Goal: Task Accomplishment & Management: Use online tool/utility

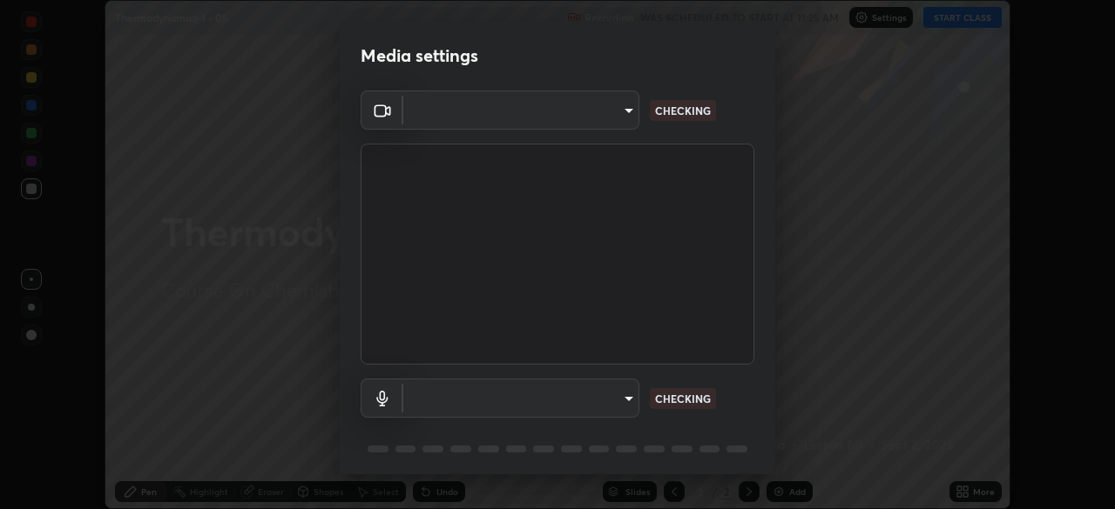
scroll to position [509, 1115]
type input "8e51ced37930e971e34d94304a72bdf124377ca82fa83f25b6b4e34e328f1921"
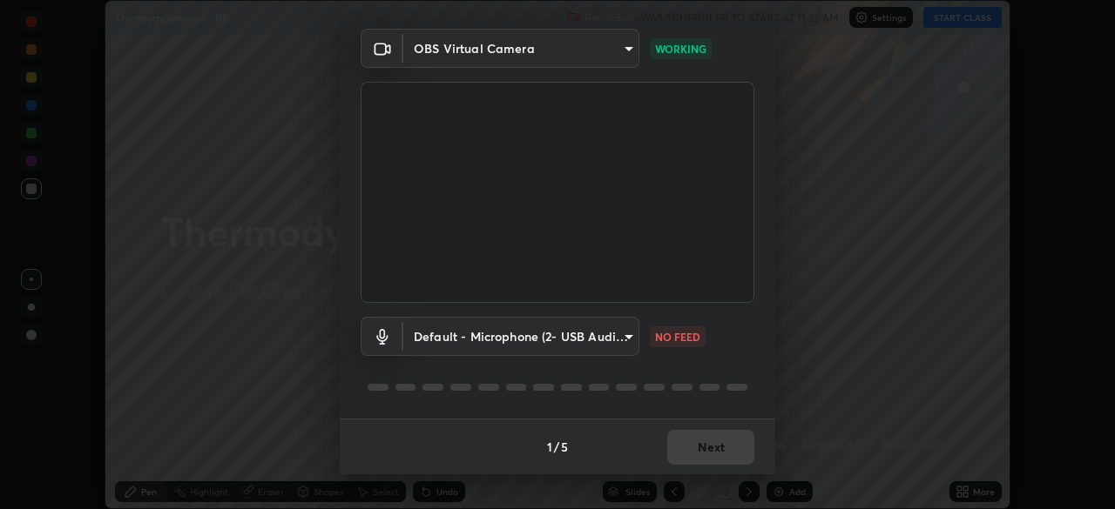
click at [614, 335] on body "Erase all Thermodynamics-1 - 05 Recording WAS SCHEDULED TO START AT 11:25 AM Se…" at bounding box center [557, 254] width 1115 height 509
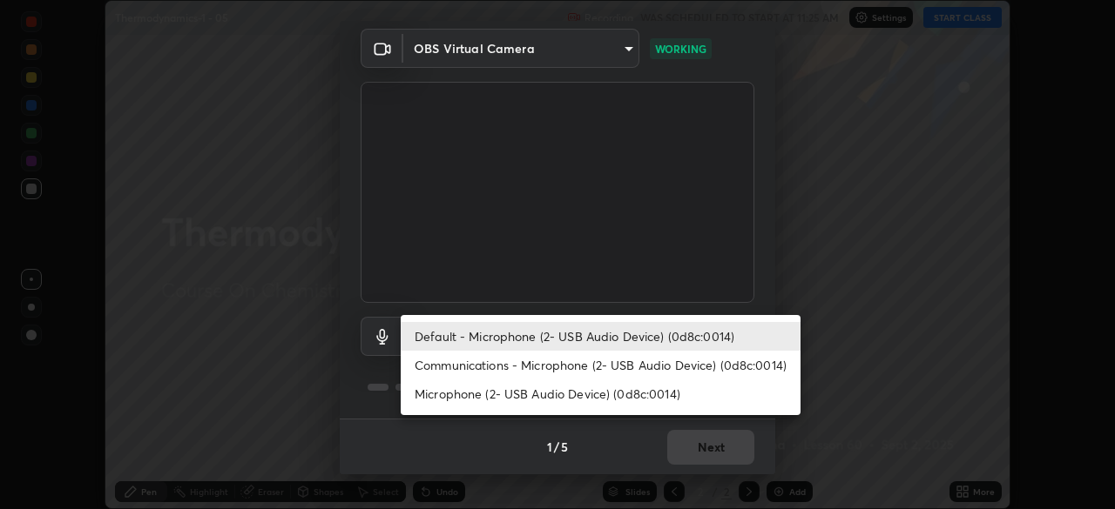
click at [614, 359] on li "Communications - Microphone (2- USB Audio Device) (0d8c:0014)" at bounding box center [601, 365] width 400 height 29
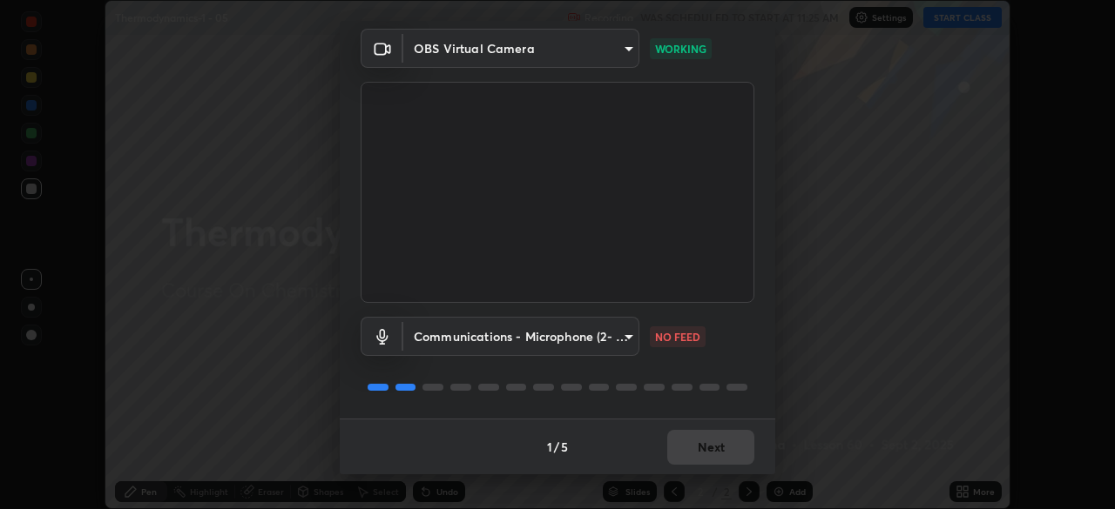
click at [597, 325] on body "Erase all Thermodynamics-1 - 05 Recording WAS SCHEDULED TO START AT 11:25 AM Se…" at bounding box center [557, 254] width 1115 height 509
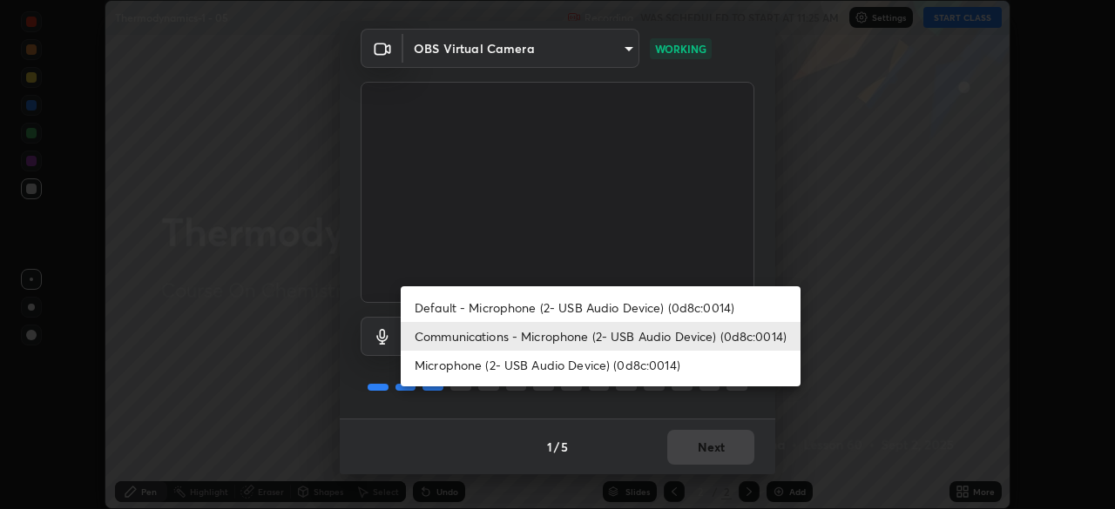
click at [578, 302] on li "Default - Microphone (2- USB Audio Device) (0d8c:0014)" at bounding box center [601, 307] width 400 height 29
type input "default"
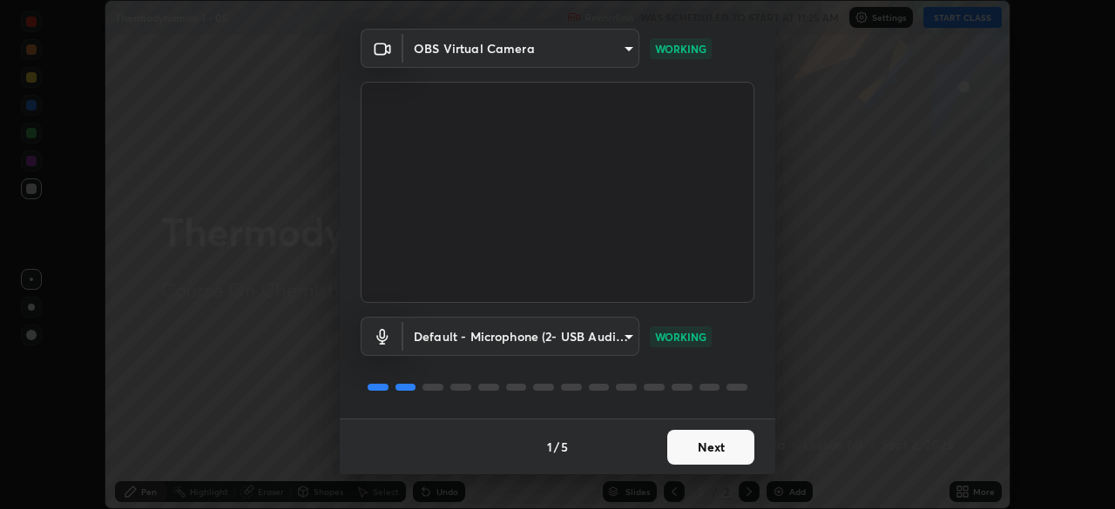
click at [718, 453] on button "Next" at bounding box center [710, 447] width 87 height 35
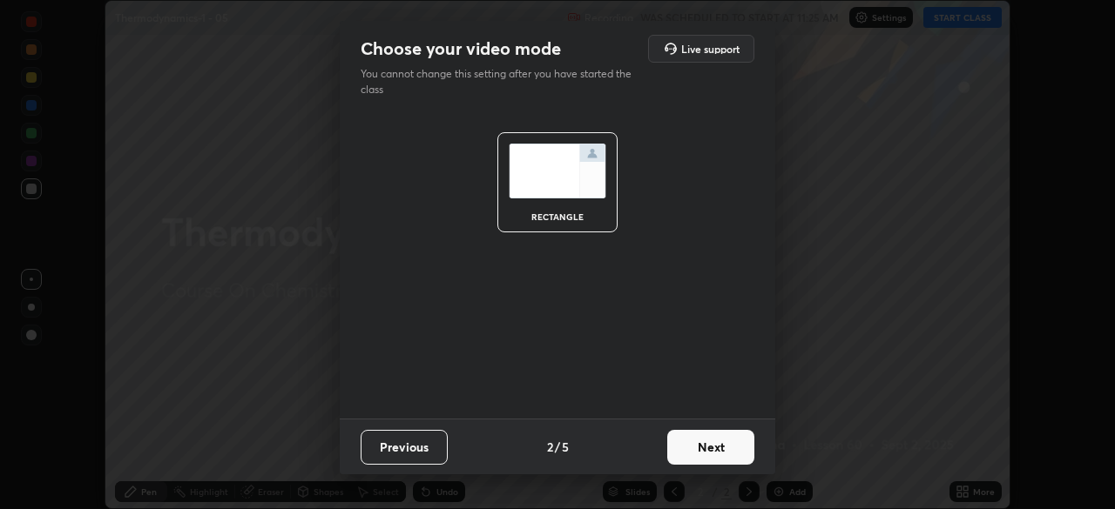
click at [722, 448] on button "Next" at bounding box center [710, 447] width 87 height 35
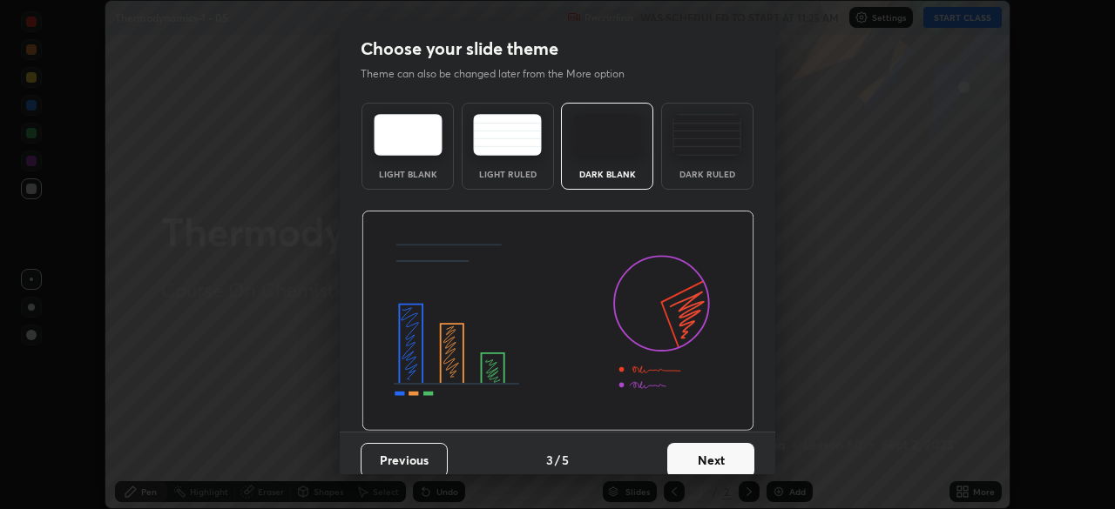
scroll to position [13, 0]
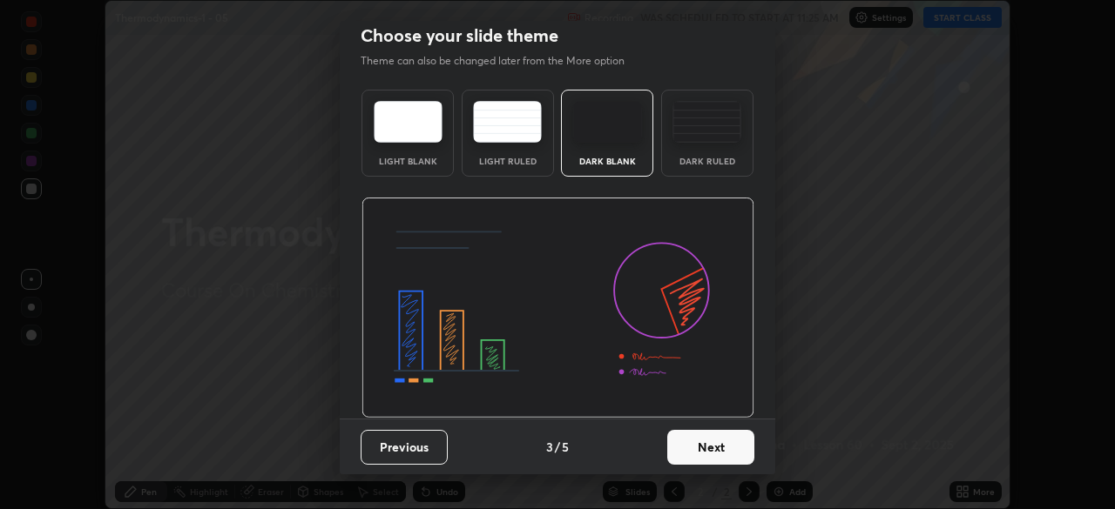
click at [725, 452] on button "Next" at bounding box center [710, 447] width 87 height 35
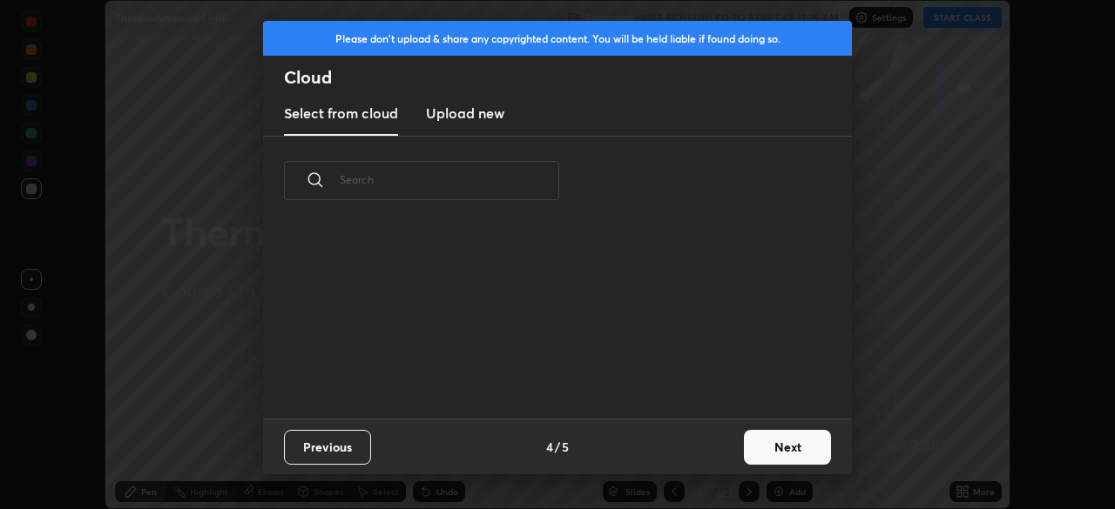
scroll to position [193, 559]
click at [801, 446] on button "Next" at bounding box center [787, 447] width 87 height 35
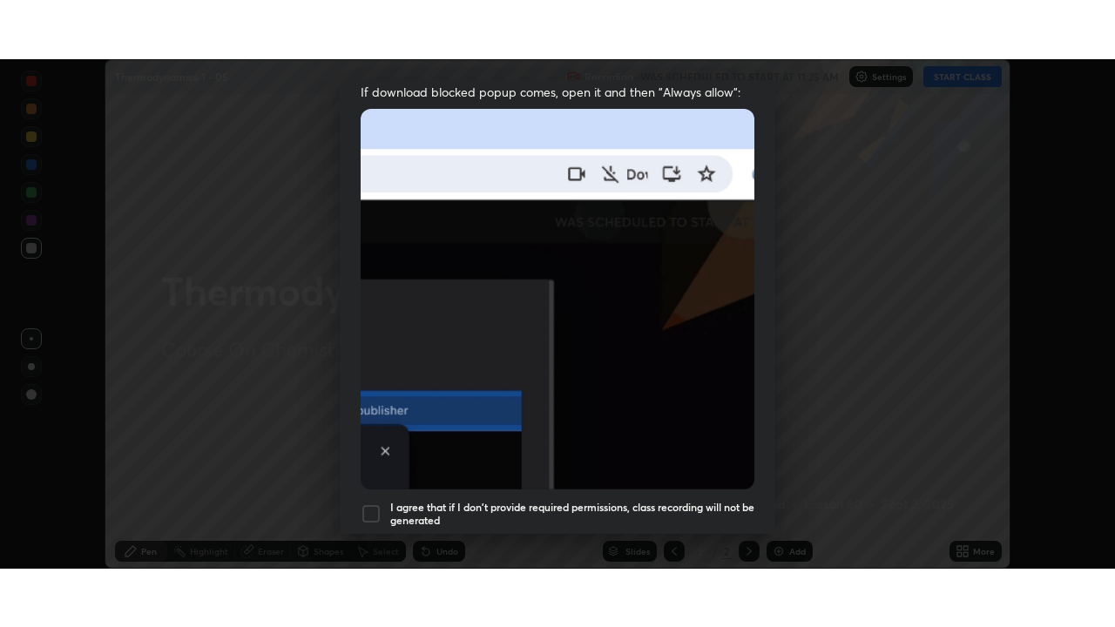
scroll to position [417, 0]
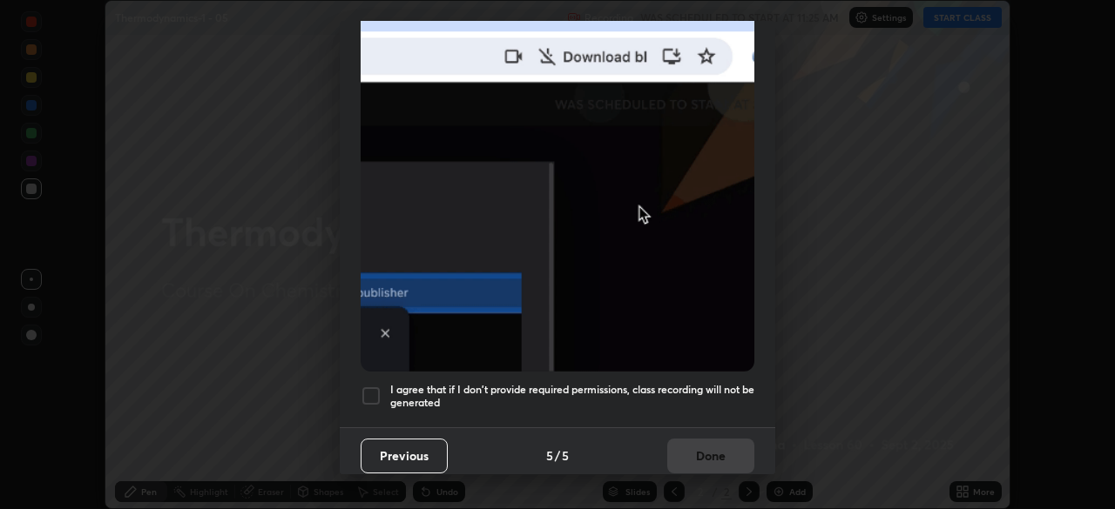
click at [374, 395] on div at bounding box center [371, 396] width 21 height 21
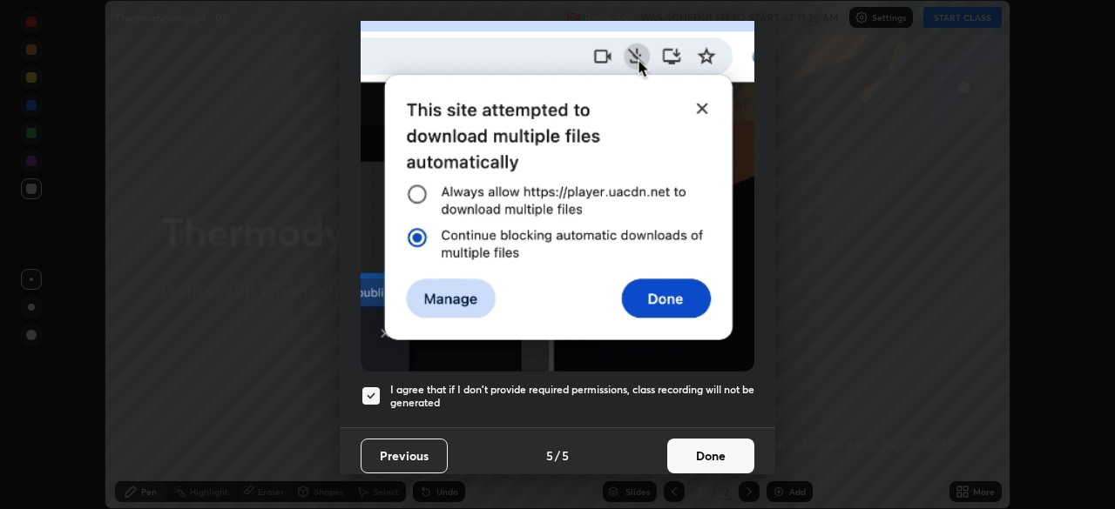
click at [695, 458] on button "Done" at bounding box center [710, 456] width 87 height 35
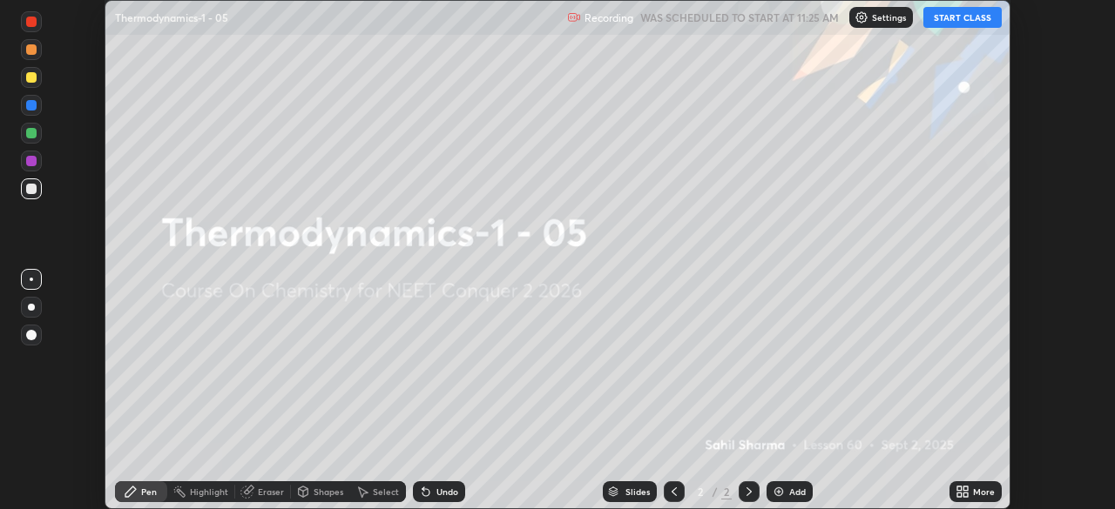
click at [960, 490] on icon at bounding box center [959, 489] width 4 height 4
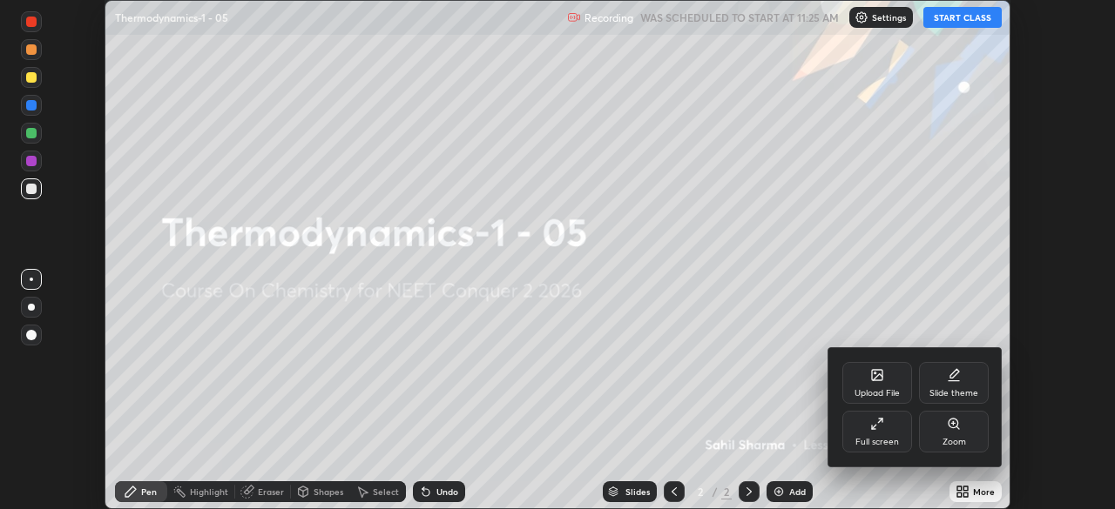
click at [886, 431] on div "Full screen" at bounding box center [877, 432] width 70 height 42
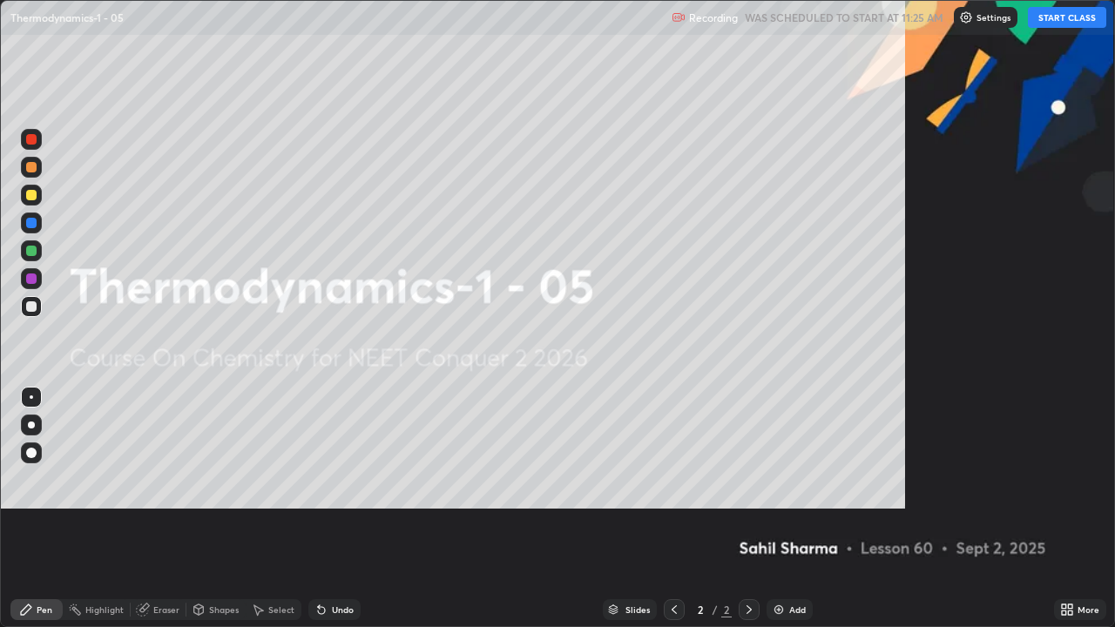
scroll to position [627, 1115]
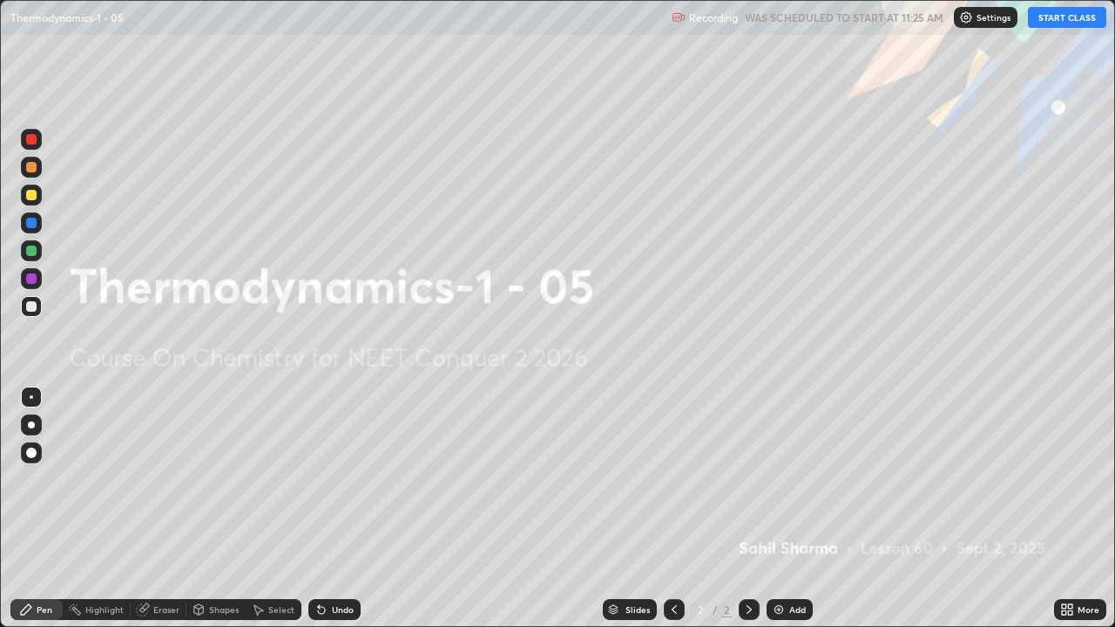
click at [796, 509] on div "Add" at bounding box center [789, 609] width 46 height 21
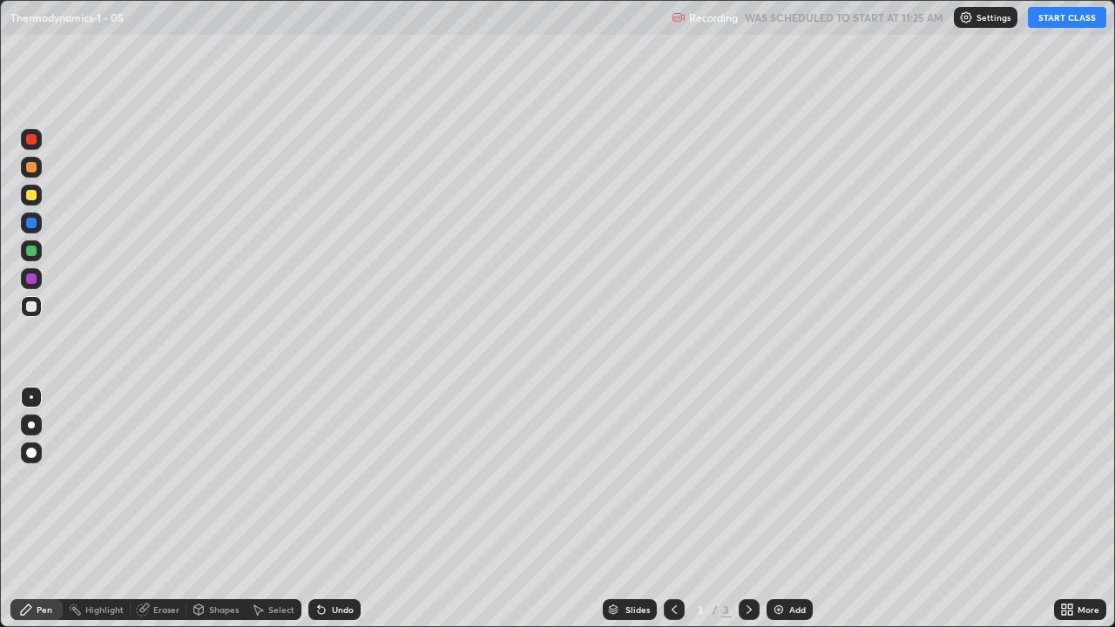
click at [32, 196] on div at bounding box center [31, 195] width 10 height 10
click at [31, 460] on div at bounding box center [31, 452] width 21 height 21
click at [1064, 23] on button "START CLASS" at bounding box center [1067, 17] width 78 height 21
click at [33, 301] on div at bounding box center [31, 306] width 10 height 10
click at [33, 307] on div at bounding box center [31, 306] width 10 height 10
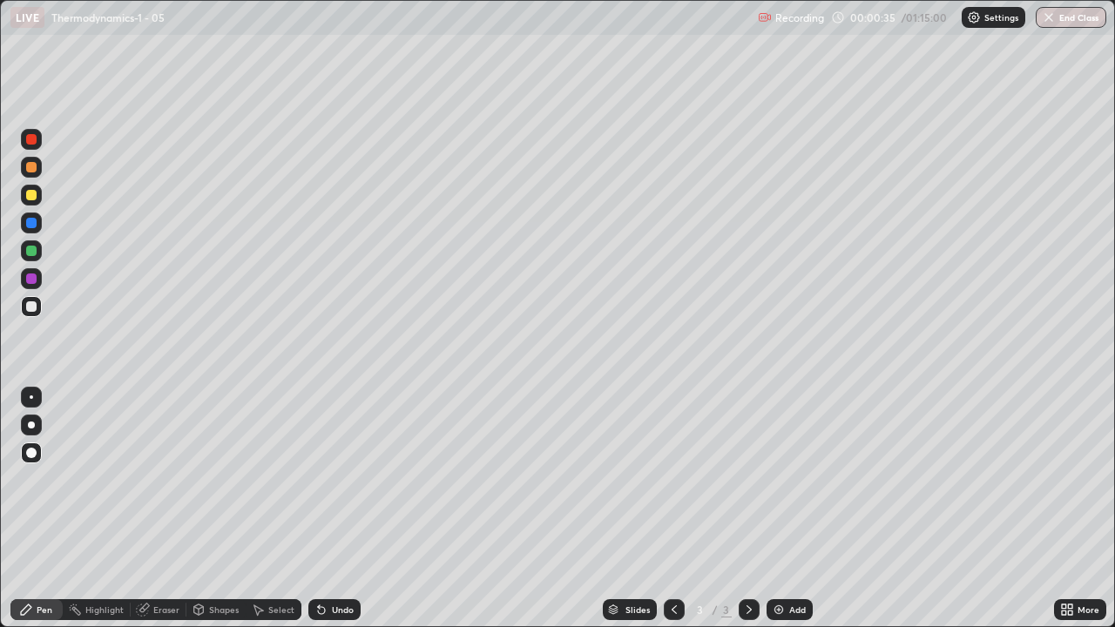
click at [32, 249] on div at bounding box center [31, 251] width 10 height 10
click at [30, 195] on div at bounding box center [31, 195] width 10 height 10
click at [217, 509] on div "Shapes" at bounding box center [224, 609] width 30 height 9
click at [333, 509] on div "Undo" at bounding box center [343, 609] width 22 height 9
click at [280, 509] on div "Select" at bounding box center [281, 609] width 26 height 9
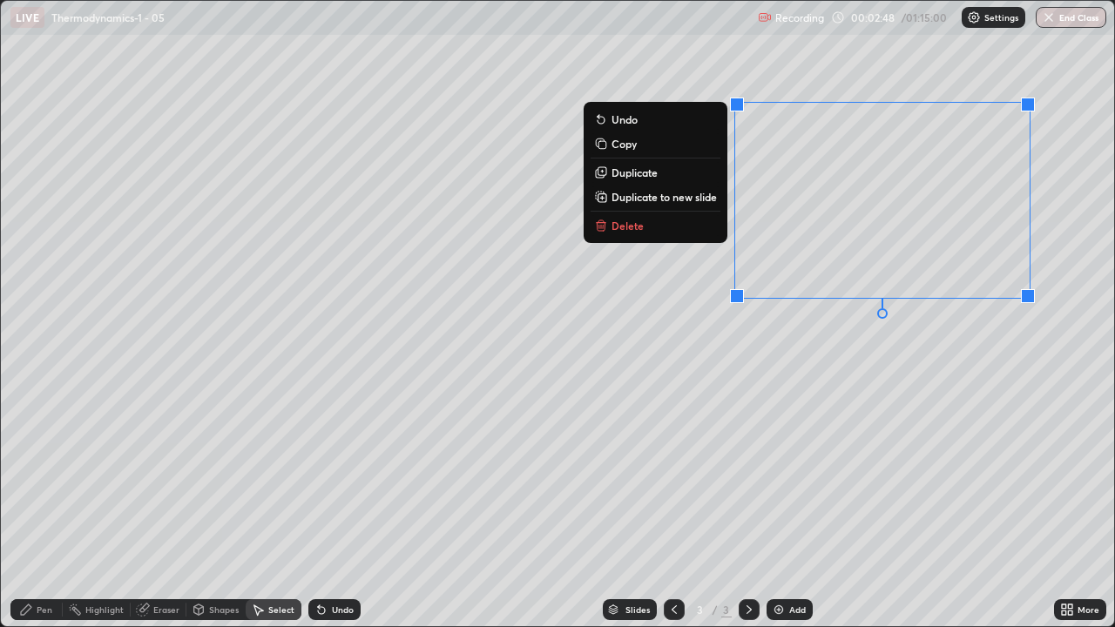
click at [691, 223] on button "Delete" at bounding box center [655, 225] width 130 height 21
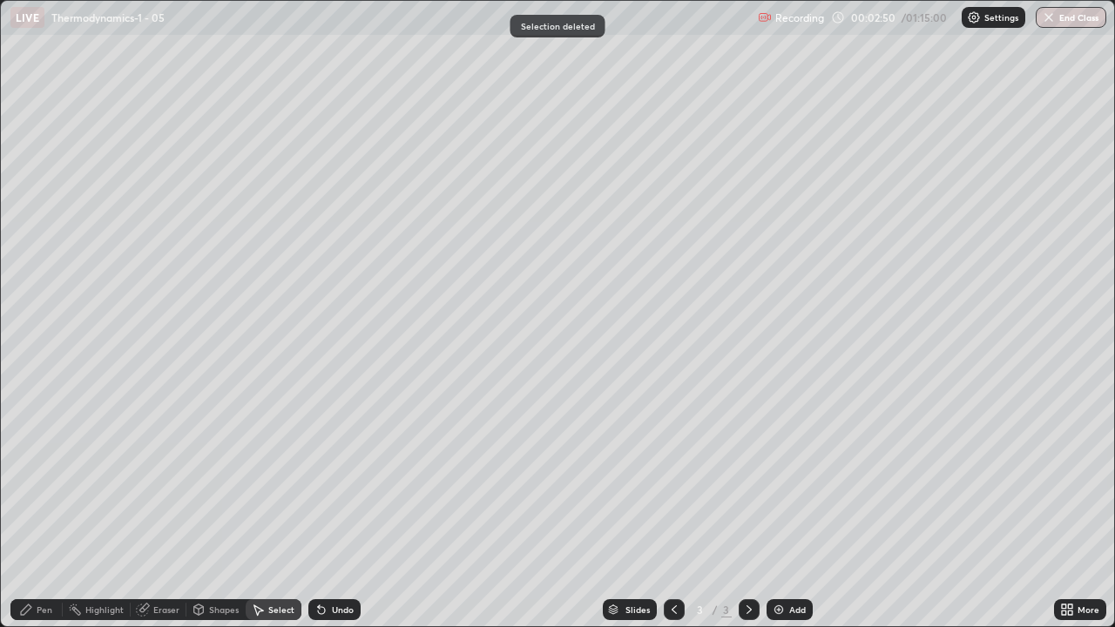
click at [44, 509] on div "Pen" at bounding box center [45, 609] width 16 height 9
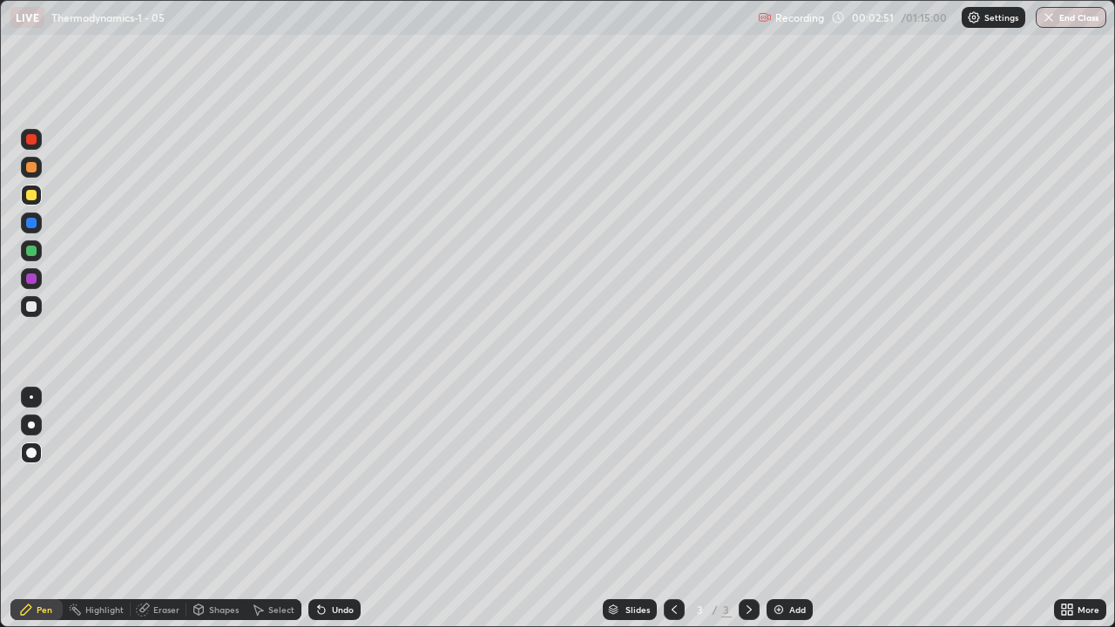
click at [33, 307] on div at bounding box center [31, 306] width 10 height 10
click at [29, 221] on div at bounding box center [31, 223] width 10 height 10
click at [31, 300] on div at bounding box center [31, 306] width 21 height 21
click at [789, 509] on div "Add" at bounding box center [797, 609] width 17 height 9
click at [32, 195] on div at bounding box center [31, 195] width 10 height 10
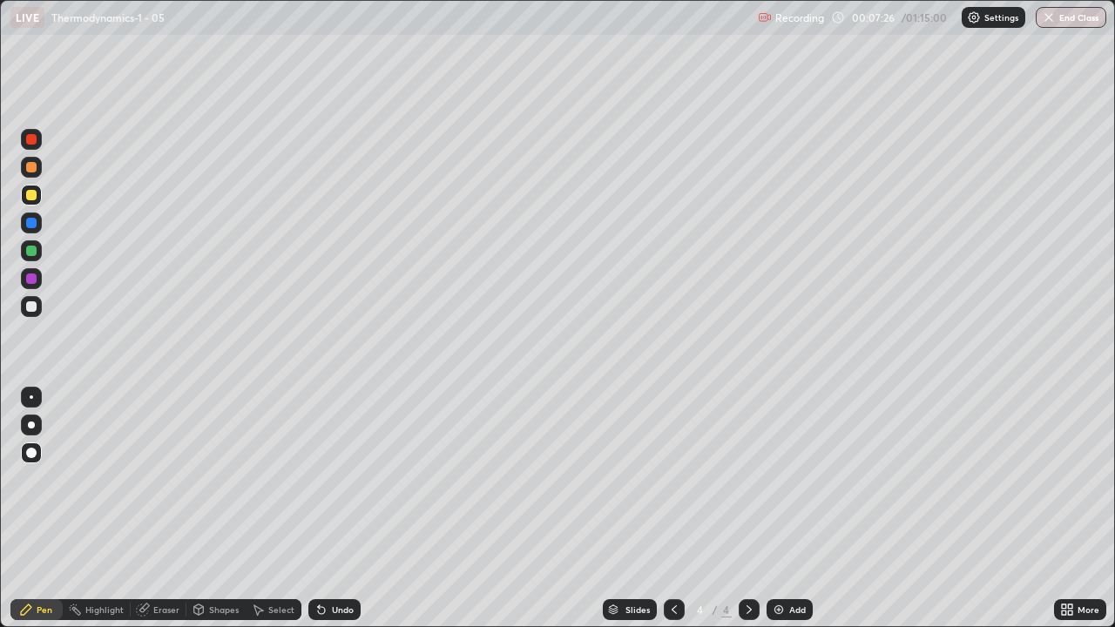
click at [30, 307] on div at bounding box center [31, 306] width 10 height 10
click at [29, 192] on div at bounding box center [31, 195] width 10 height 10
click at [30, 168] on div at bounding box center [31, 167] width 10 height 10
click at [31, 219] on div at bounding box center [31, 223] width 10 height 10
click at [29, 253] on div at bounding box center [31, 251] width 10 height 10
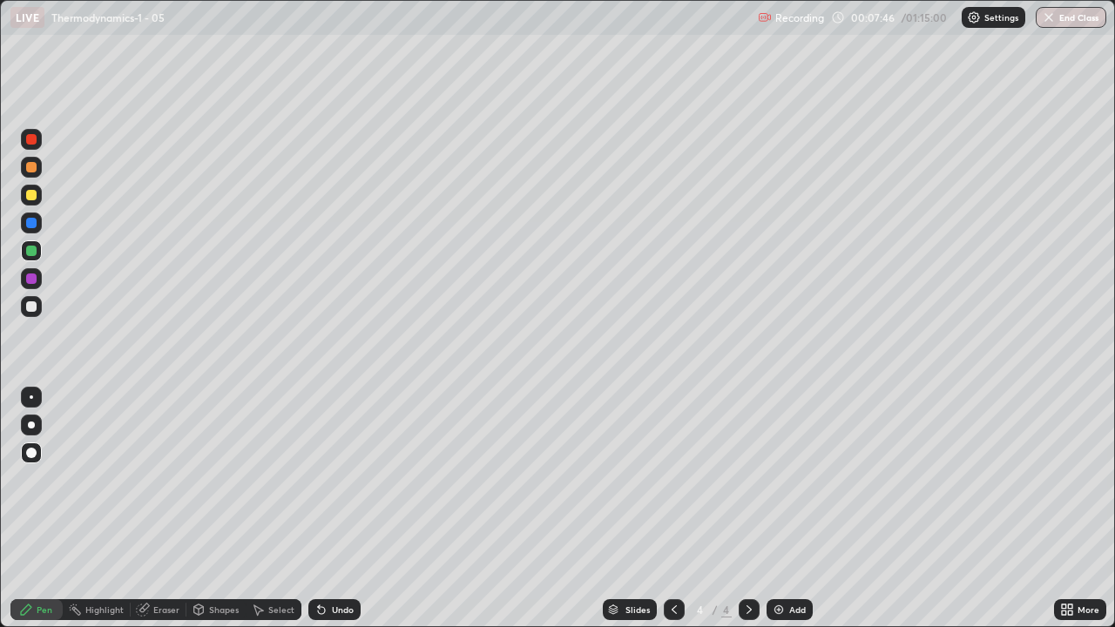
click at [159, 509] on div "Eraser" at bounding box center [166, 609] width 26 height 9
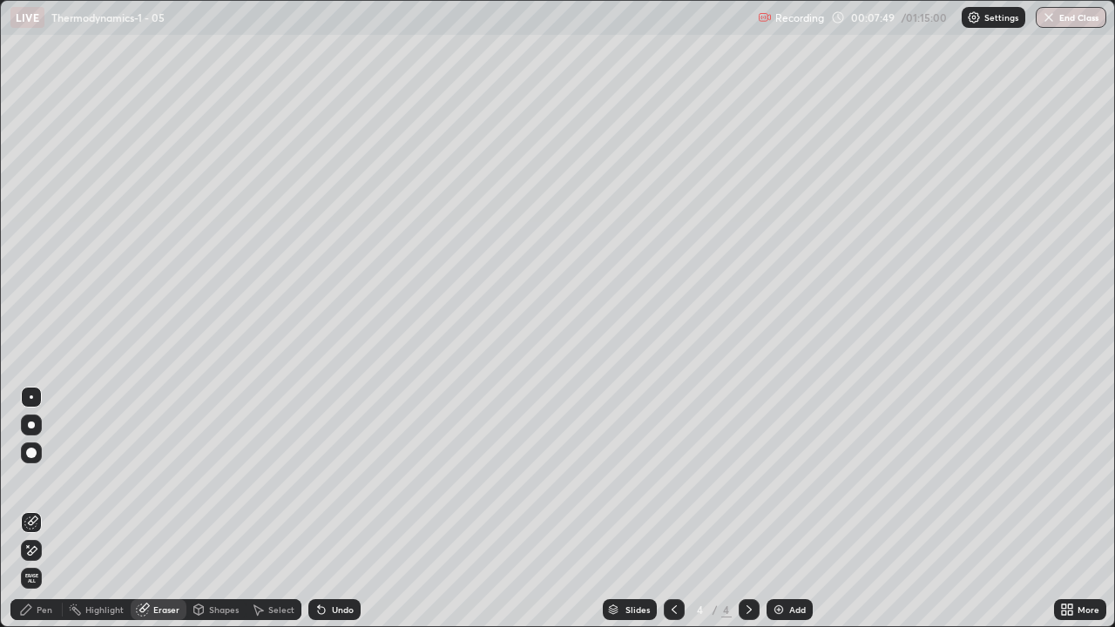
click at [50, 509] on div "Pen" at bounding box center [45, 609] width 16 height 9
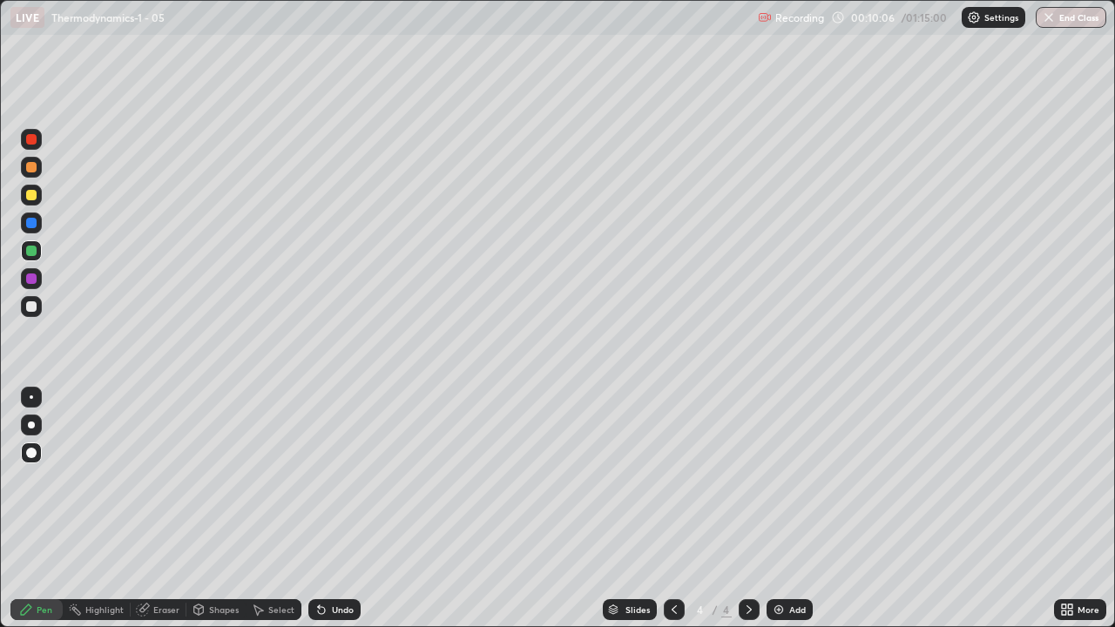
click at [29, 308] on div at bounding box center [31, 306] width 10 height 10
click at [274, 509] on div "Select" at bounding box center [281, 609] width 26 height 9
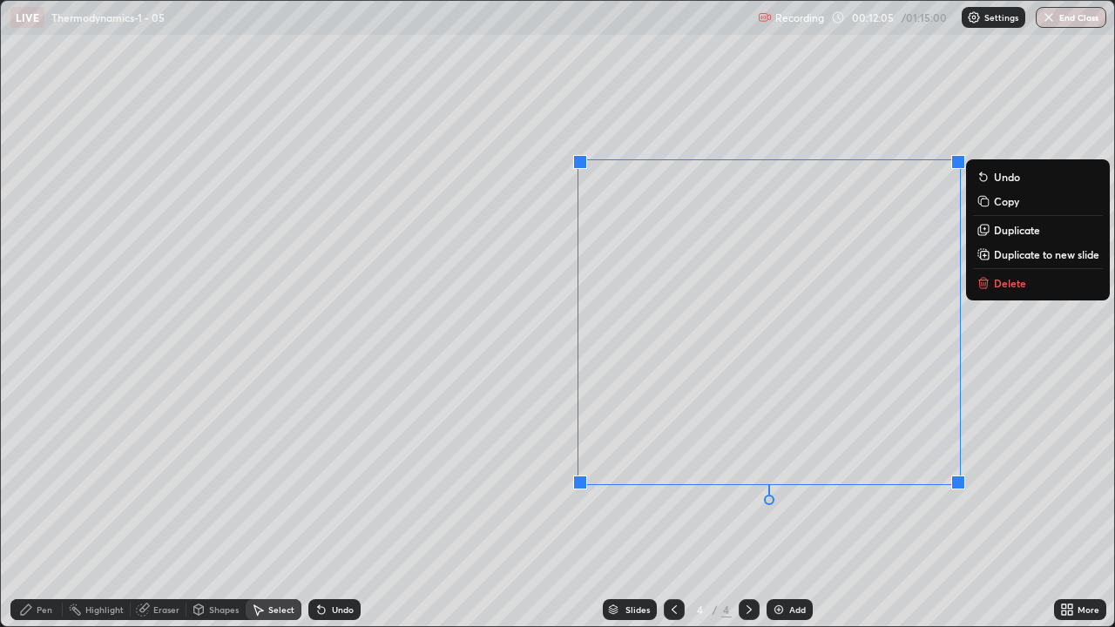
click at [1015, 287] on p "Delete" at bounding box center [1010, 283] width 32 height 14
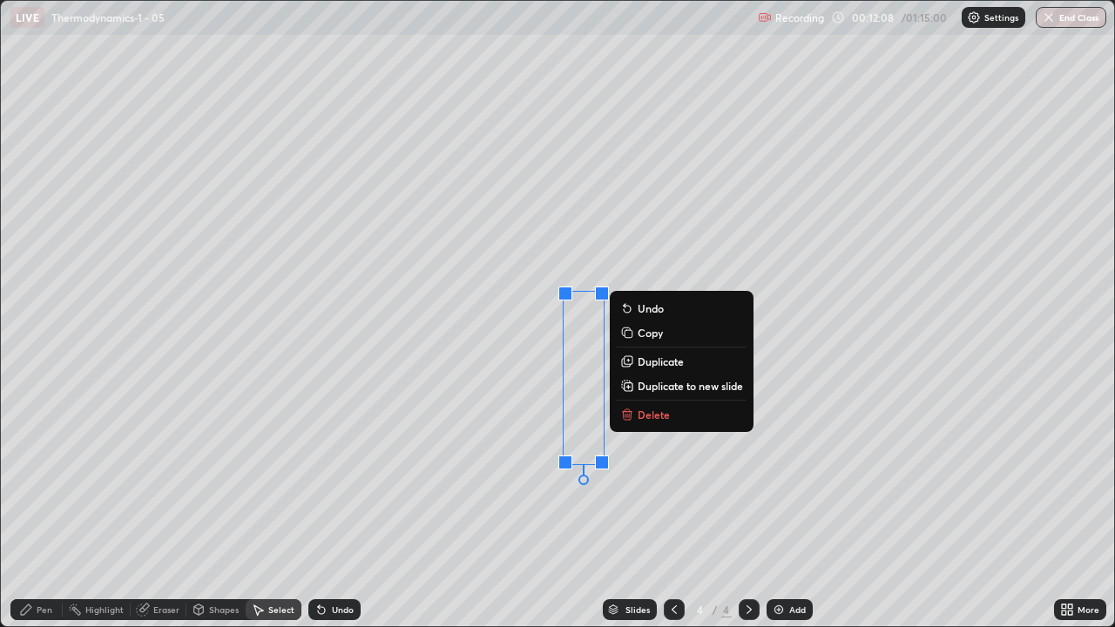
click at [658, 410] on p "Delete" at bounding box center [653, 415] width 32 height 14
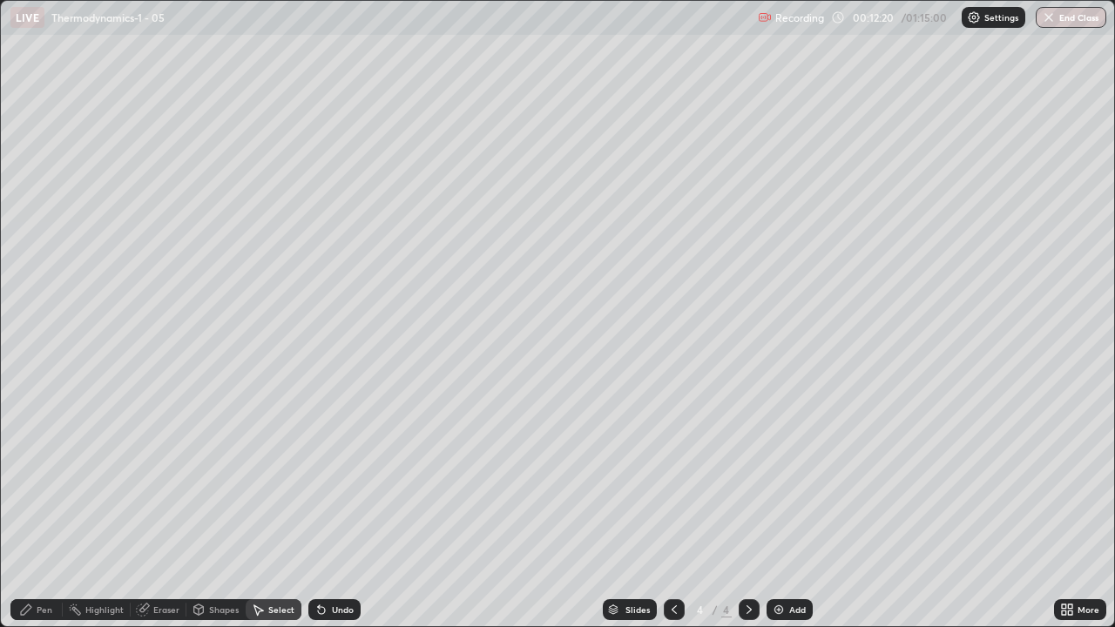
click at [39, 509] on div "Pen" at bounding box center [45, 609] width 16 height 9
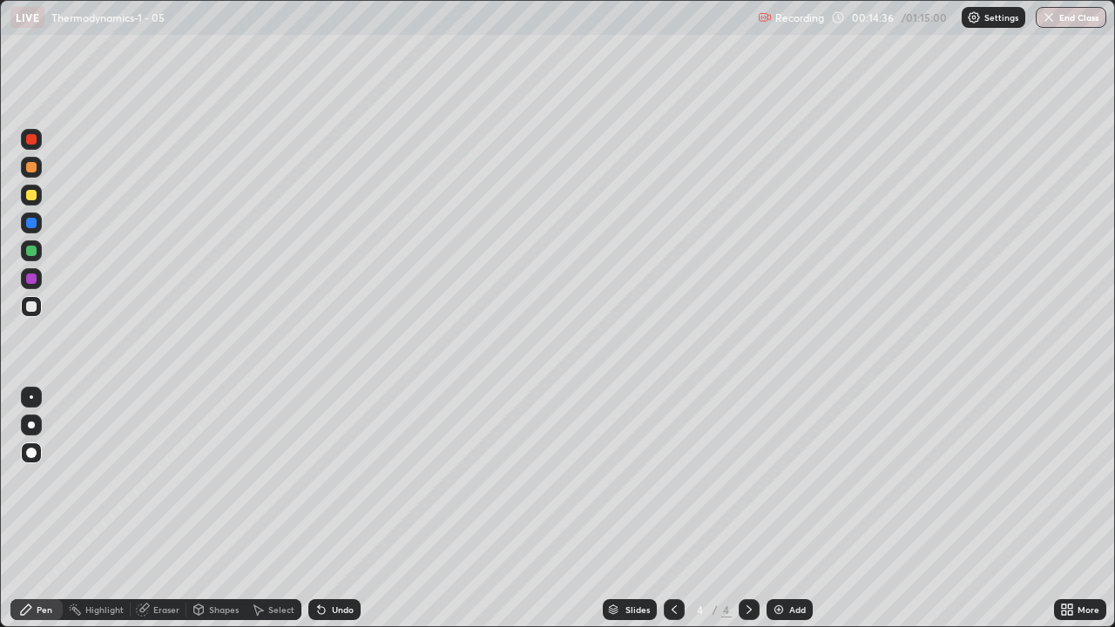
click at [36, 196] on div at bounding box center [31, 195] width 10 height 10
click at [33, 230] on div at bounding box center [31, 222] width 21 height 21
click at [33, 280] on div at bounding box center [31, 278] width 10 height 10
click at [32, 307] on div at bounding box center [31, 306] width 10 height 10
click at [33, 193] on div at bounding box center [31, 195] width 10 height 10
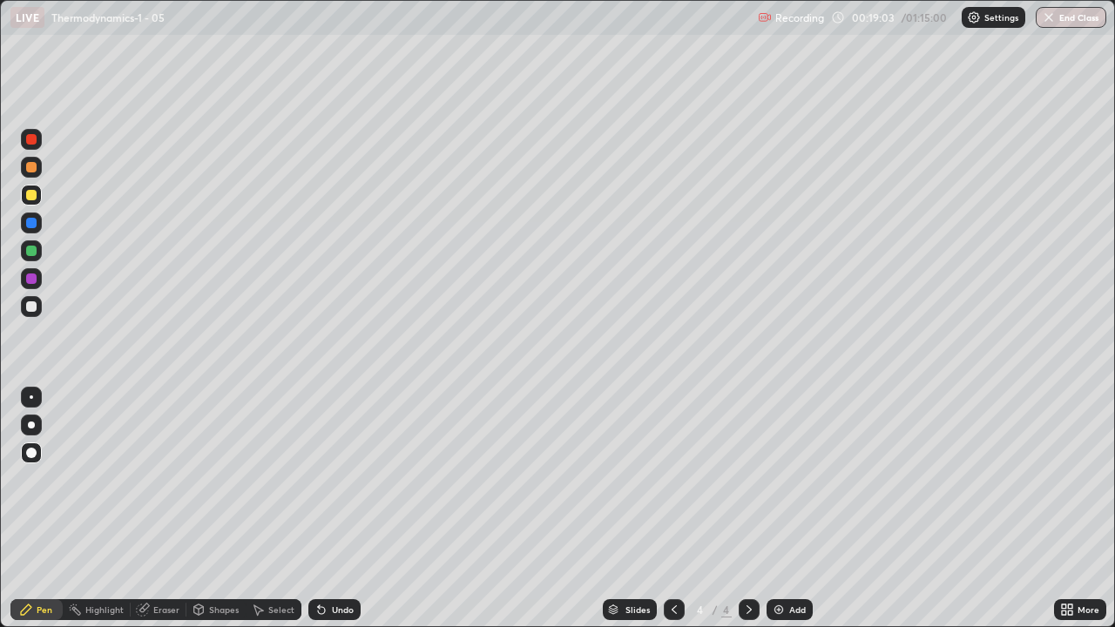
click at [789, 509] on div "Add" at bounding box center [797, 609] width 17 height 9
click at [672, 509] on icon at bounding box center [674, 610] width 14 height 14
click at [164, 509] on div "Eraser" at bounding box center [166, 609] width 26 height 9
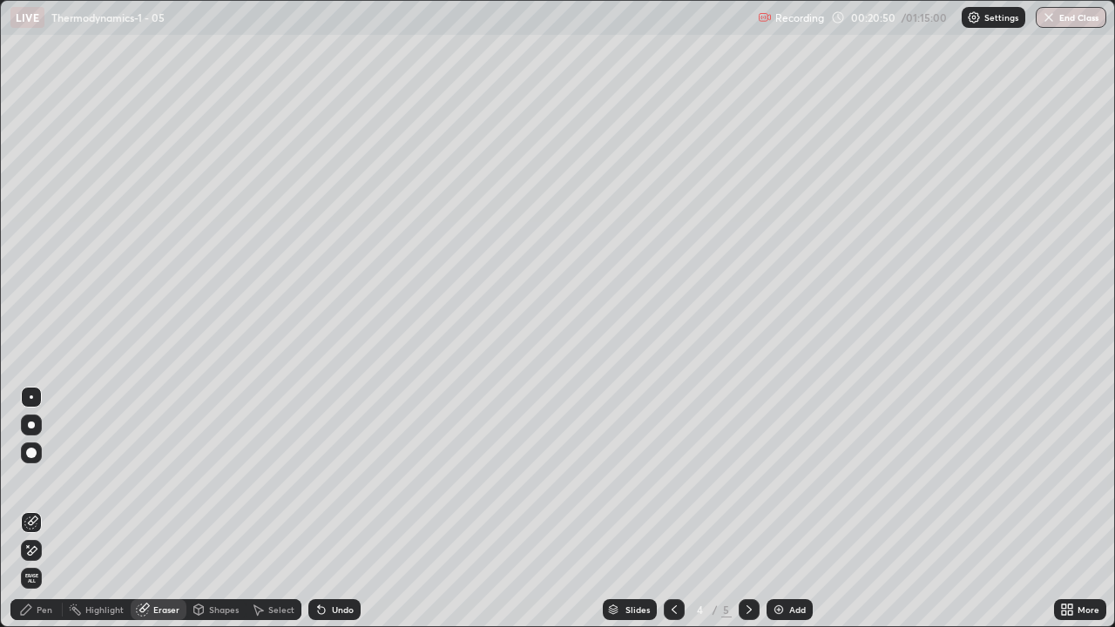
click at [43, 509] on div "Pen" at bounding box center [45, 609] width 16 height 9
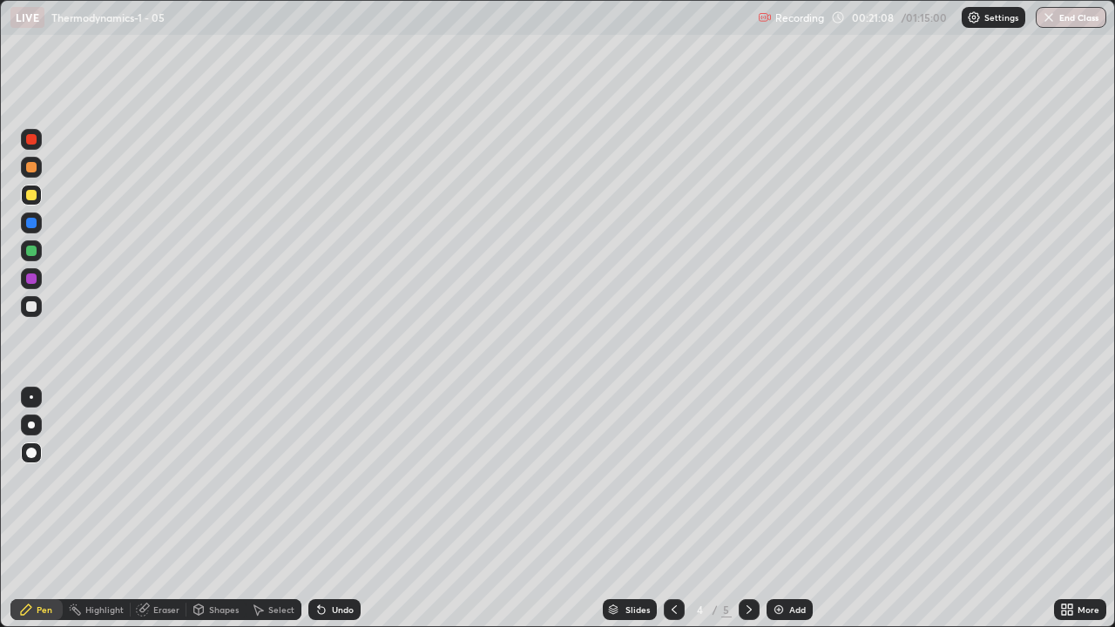
click at [749, 509] on icon at bounding box center [749, 610] width 14 height 14
click at [682, 509] on div at bounding box center [674, 609] width 21 height 21
click at [745, 509] on icon at bounding box center [749, 610] width 14 height 14
click at [672, 509] on icon at bounding box center [674, 610] width 14 height 14
click at [747, 509] on icon at bounding box center [749, 610] width 14 height 14
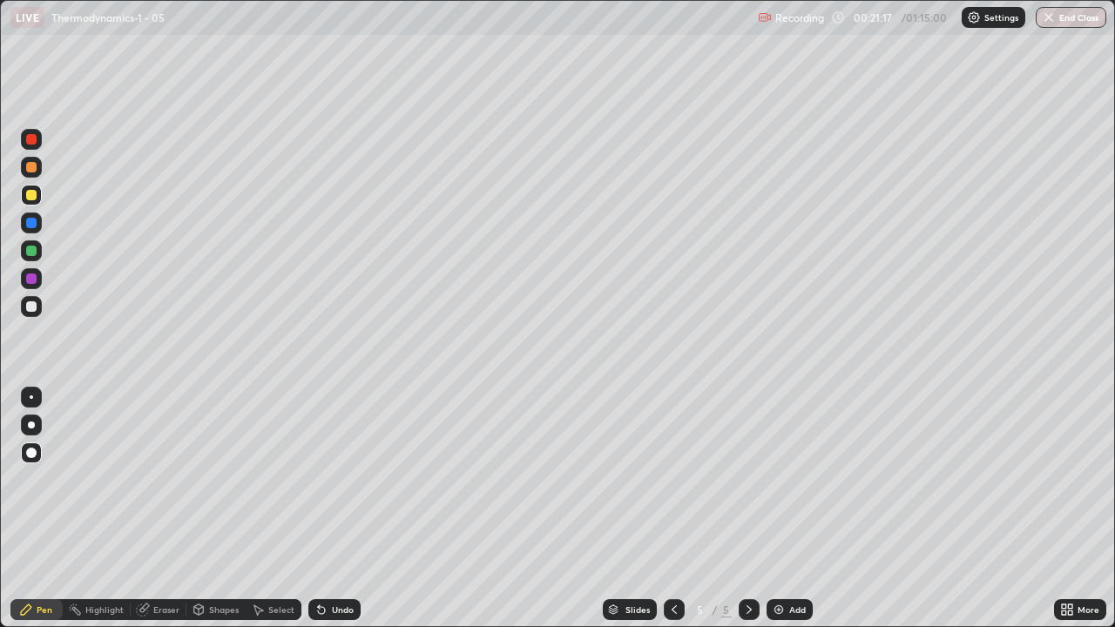
click at [676, 509] on div at bounding box center [674, 609] width 21 height 21
click at [749, 509] on icon at bounding box center [749, 610] width 14 height 14
click at [671, 509] on icon at bounding box center [674, 610] width 14 height 14
click at [746, 509] on div at bounding box center [749, 609] width 21 height 21
click at [674, 509] on icon at bounding box center [674, 610] width 14 height 14
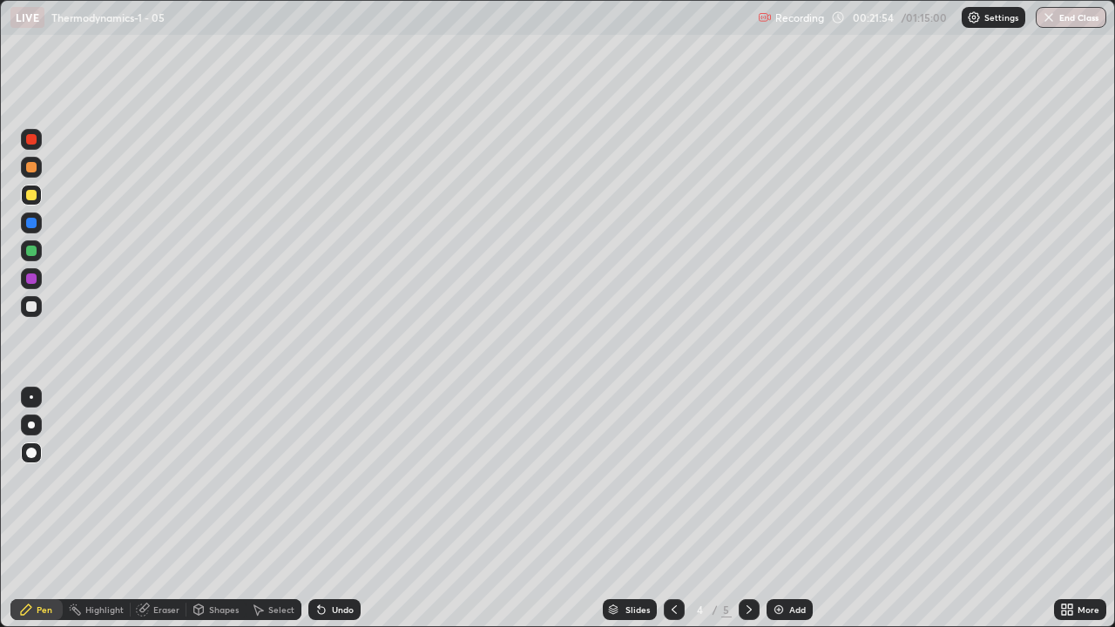
click at [750, 509] on icon at bounding box center [749, 610] width 14 height 14
click at [780, 509] on img at bounding box center [779, 610] width 14 height 14
click at [36, 306] on div at bounding box center [31, 306] width 10 height 10
click at [33, 302] on div at bounding box center [31, 306] width 10 height 10
click at [32, 193] on div at bounding box center [31, 195] width 10 height 10
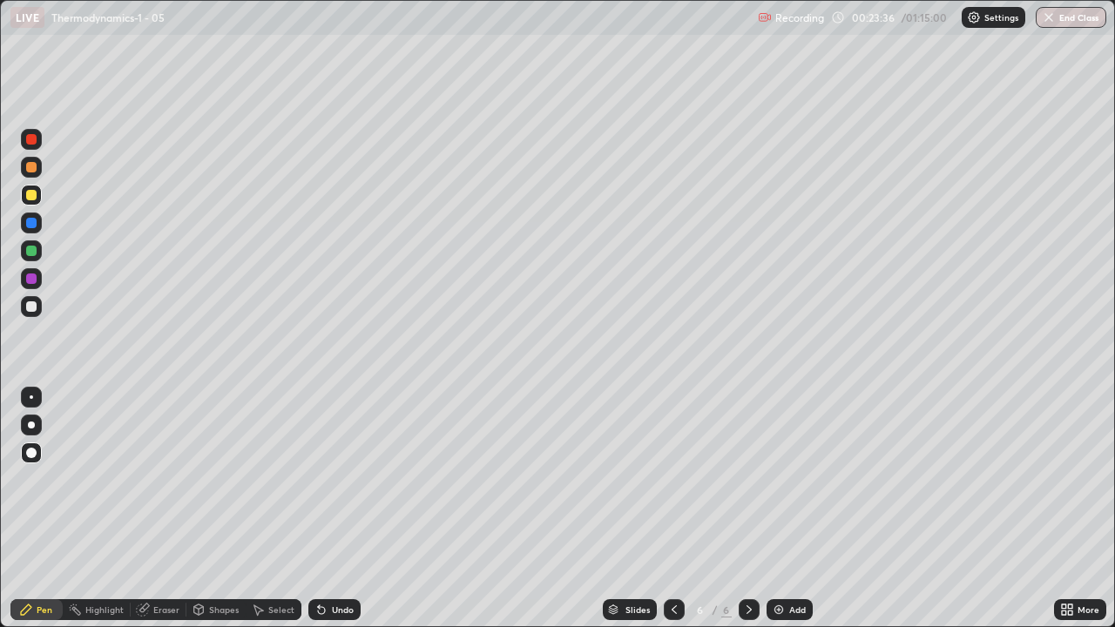
click at [159, 509] on div "Eraser" at bounding box center [166, 609] width 26 height 9
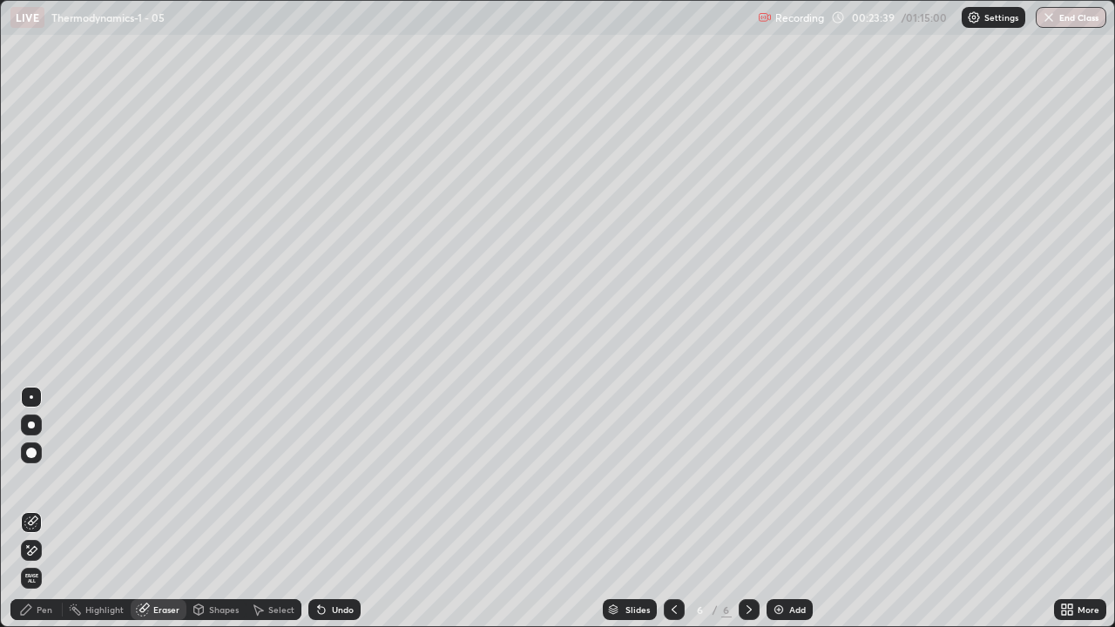
click at [44, 509] on div "Pen" at bounding box center [45, 609] width 16 height 9
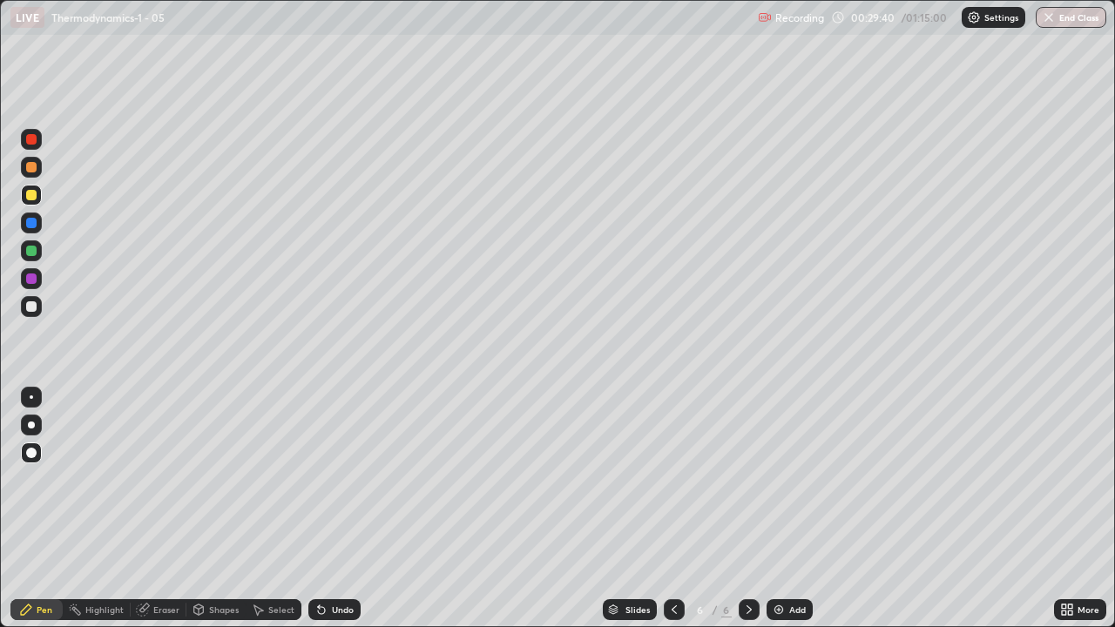
click at [777, 509] on img at bounding box center [779, 610] width 14 height 14
click at [789, 509] on div "Add" at bounding box center [797, 609] width 17 height 9
click at [36, 303] on div at bounding box center [31, 306] width 10 height 10
click at [33, 307] on div at bounding box center [31, 306] width 10 height 10
click at [27, 303] on div at bounding box center [31, 306] width 10 height 10
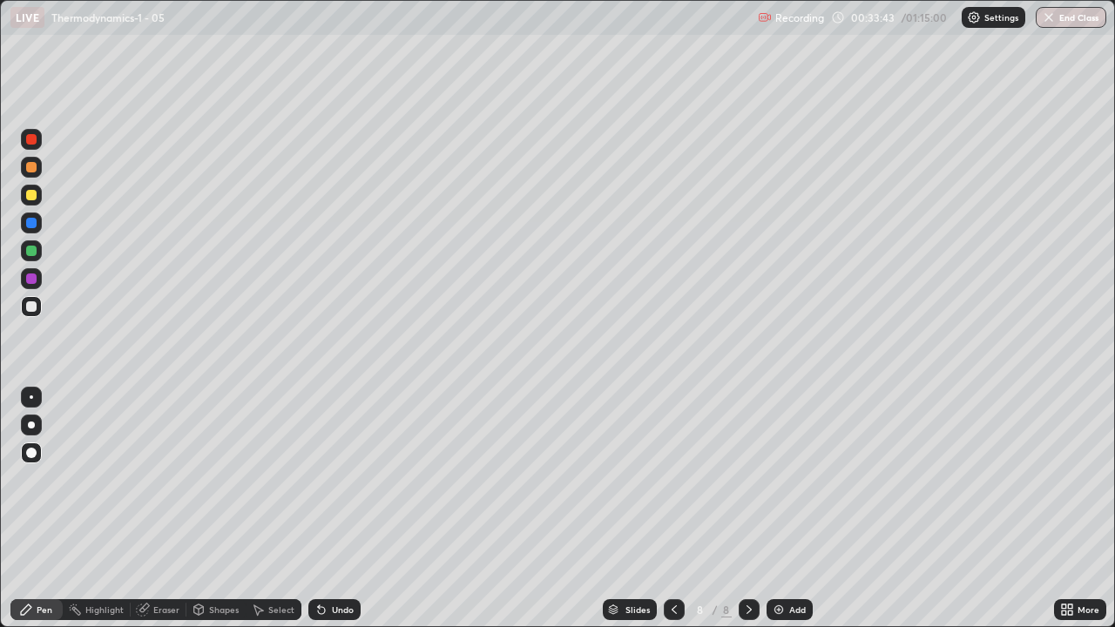
click at [26, 195] on div at bounding box center [31, 195] width 10 height 10
click at [35, 304] on div at bounding box center [31, 306] width 10 height 10
click at [790, 509] on div "Add" at bounding box center [789, 609] width 46 height 21
click at [40, 195] on div at bounding box center [31, 195] width 21 height 21
click at [340, 509] on div "Undo" at bounding box center [343, 609] width 22 height 9
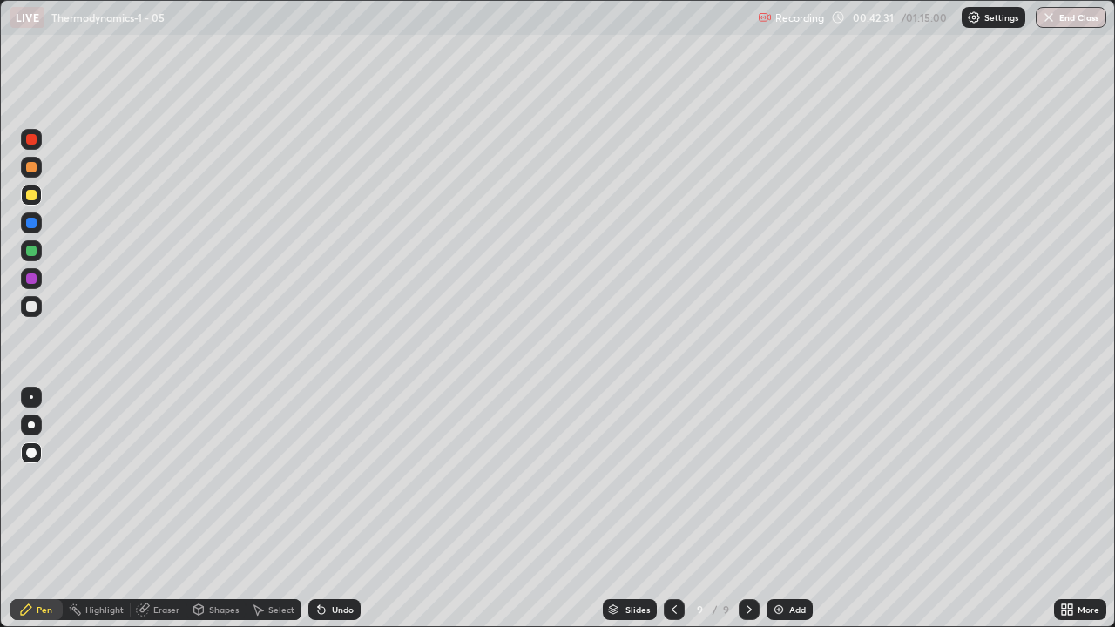
click at [266, 509] on div "Select" at bounding box center [274, 609] width 56 height 21
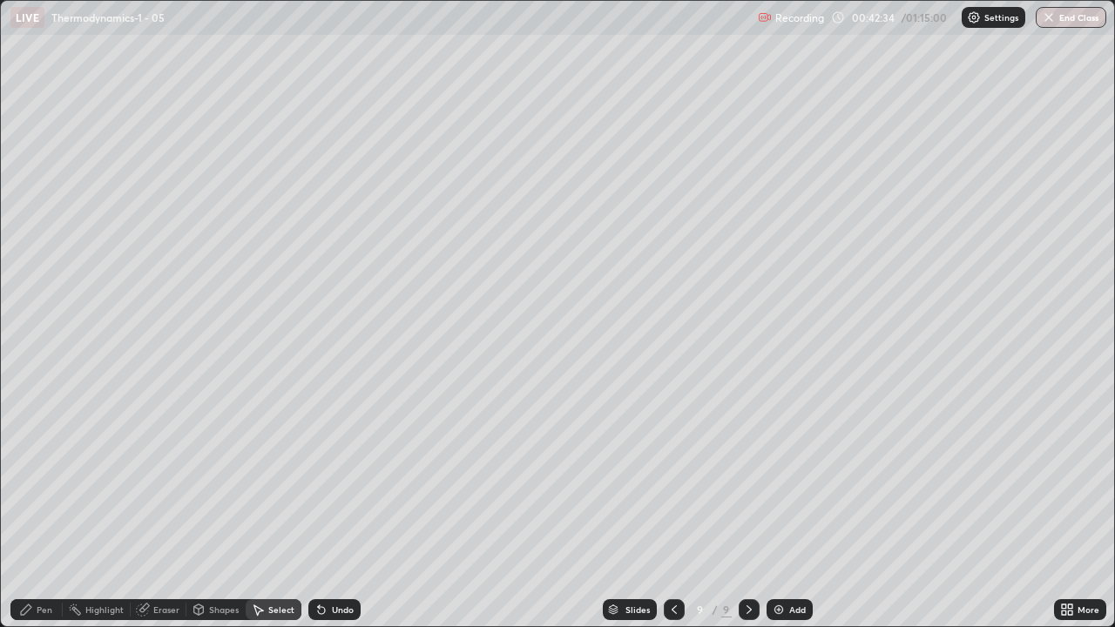
click at [167, 509] on div "Eraser" at bounding box center [166, 609] width 26 height 9
click at [216, 509] on div "Shapes" at bounding box center [224, 609] width 30 height 9
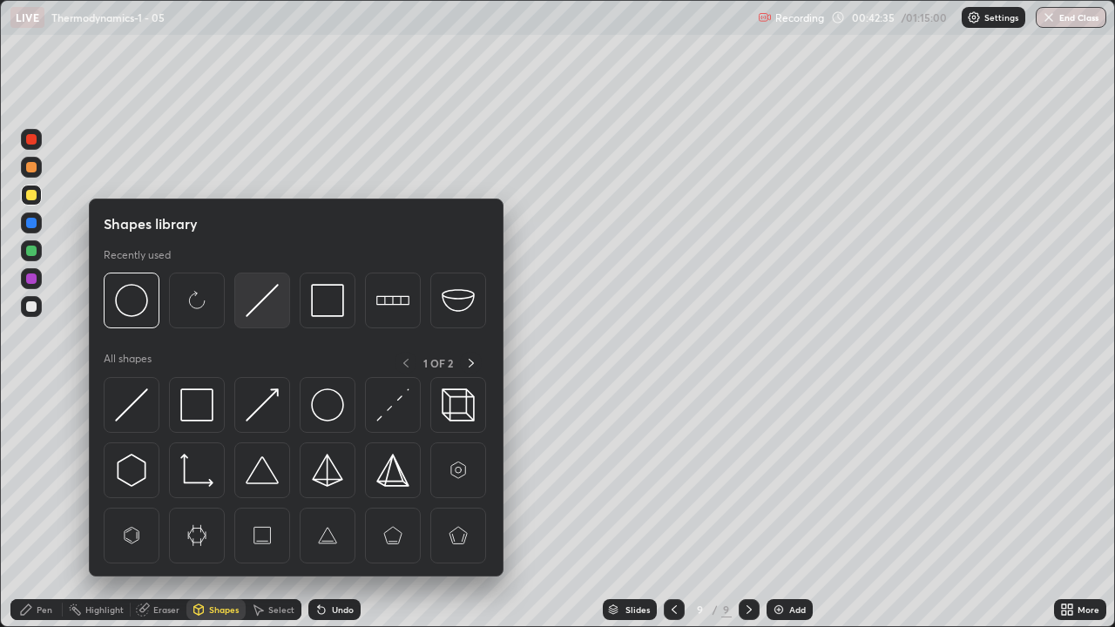
click at [264, 302] on img at bounding box center [262, 300] width 33 height 33
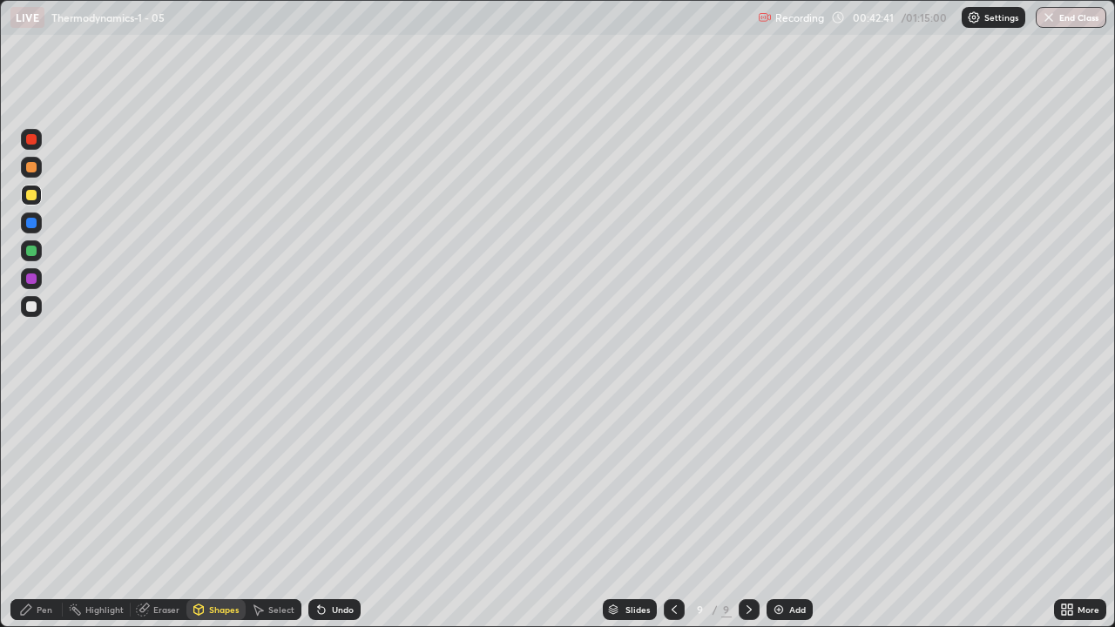
click at [43, 509] on div "Pen" at bounding box center [45, 609] width 16 height 9
click at [28, 222] on div at bounding box center [31, 223] width 10 height 10
click at [206, 509] on div "Shapes" at bounding box center [215, 609] width 59 height 21
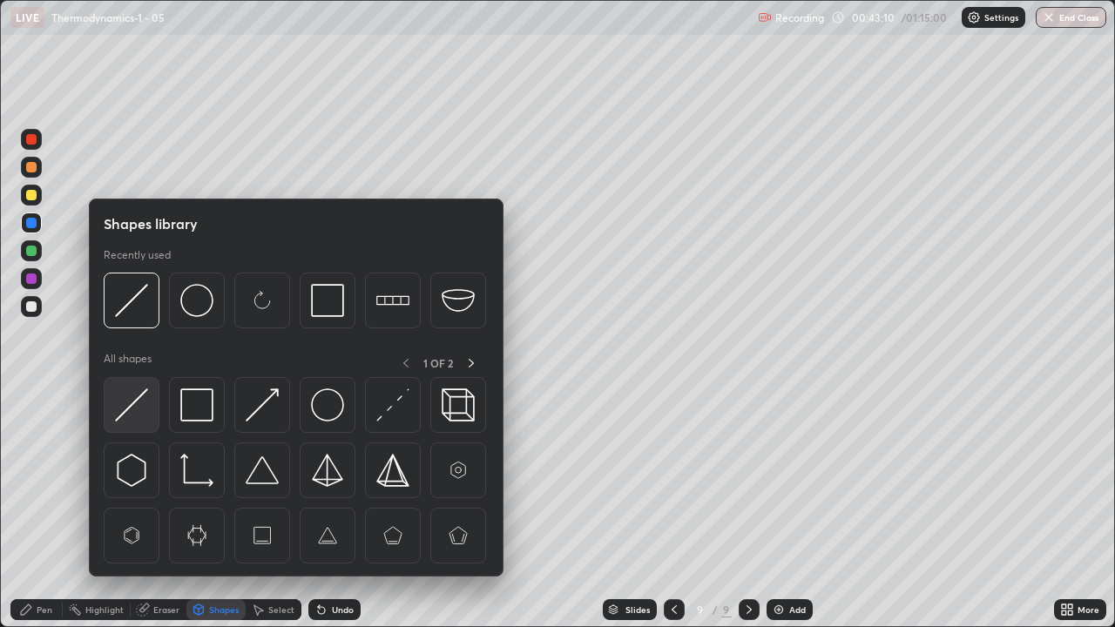
click at [138, 405] on img at bounding box center [131, 404] width 33 height 33
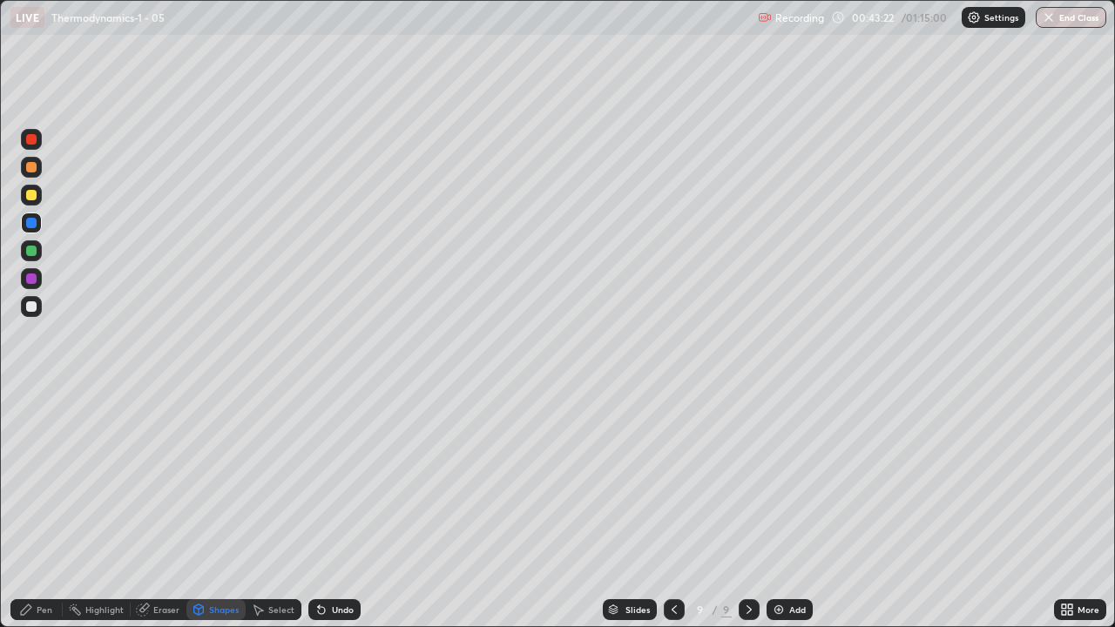
click at [199, 509] on icon at bounding box center [199, 612] width 0 height 6
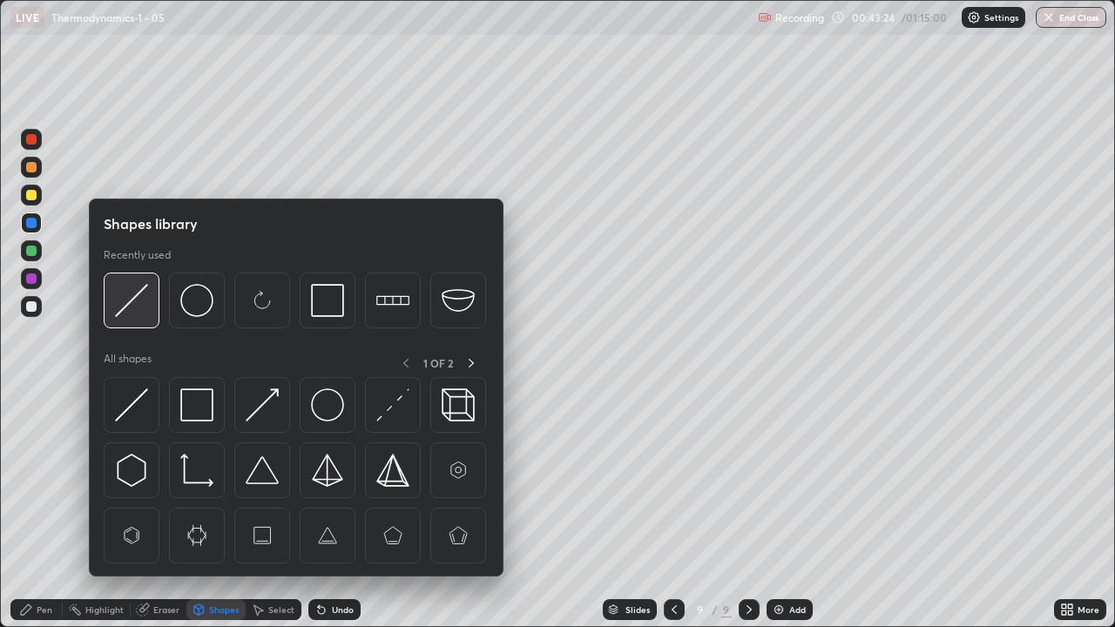
click at [138, 292] on img at bounding box center [131, 300] width 33 height 33
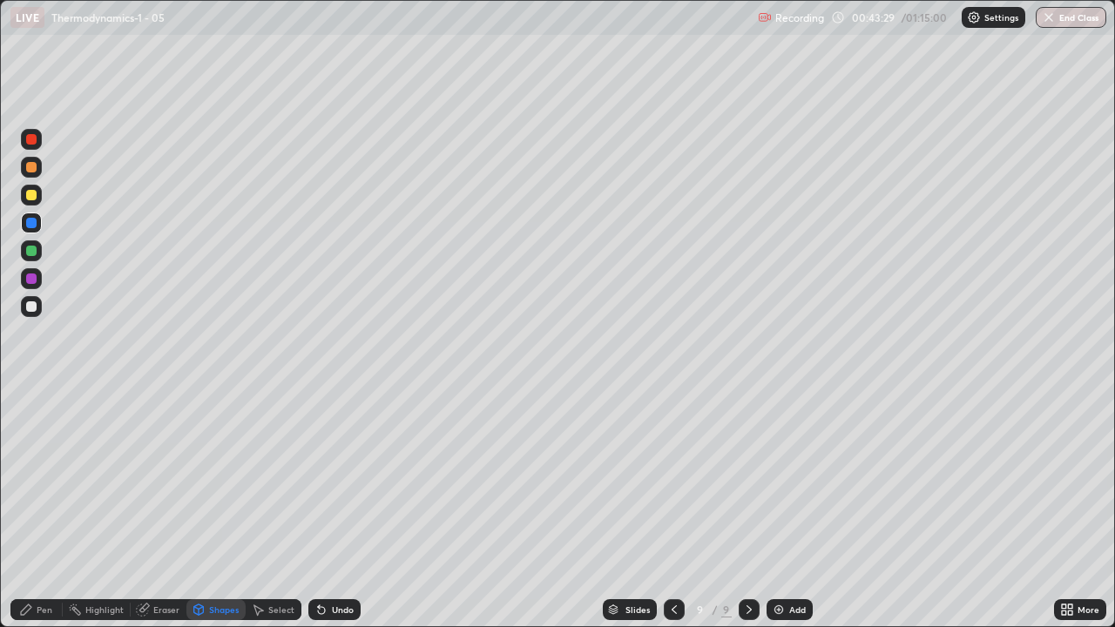
click at [43, 509] on div "Pen" at bounding box center [45, 609] width 16 height 9
click at [32, 304] on div at bounding box center [31, 306] width 10 height 10
click at [36, 194] on div at bounding box center [31, 195] width 10 height 10
click at [30, 309] on div at bounding box center [31, 306] width 10 height 10
click at [211, 509] on div "Shapes" at bounding box center [215, 609] width 59 height 21
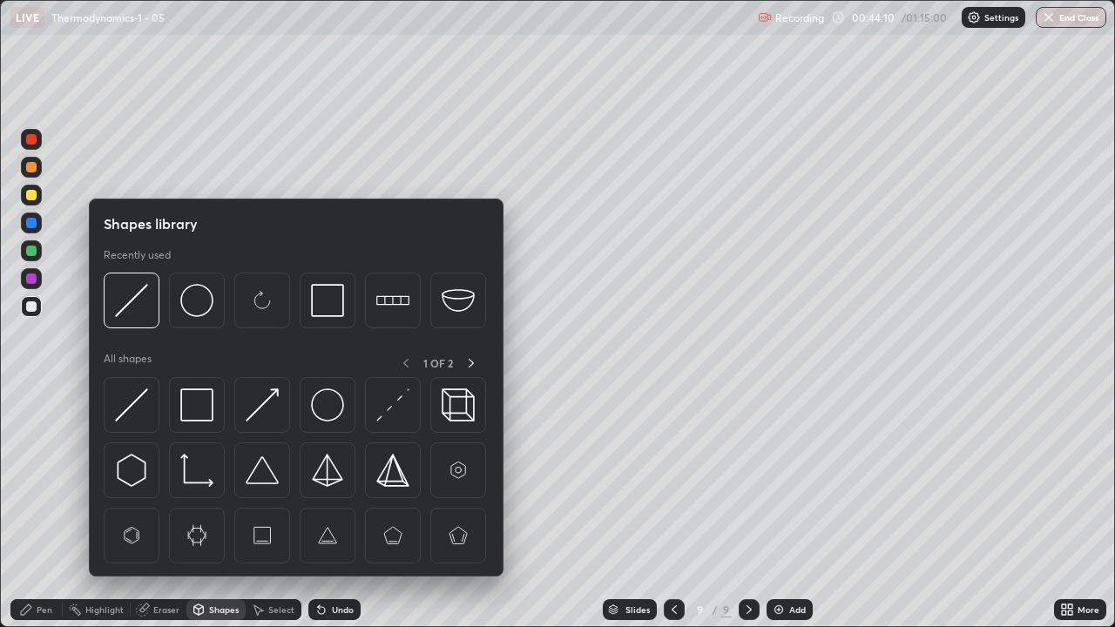
click at [217, 509] on div "Shapes" at bounding box center [215, 609] width 59 height 21
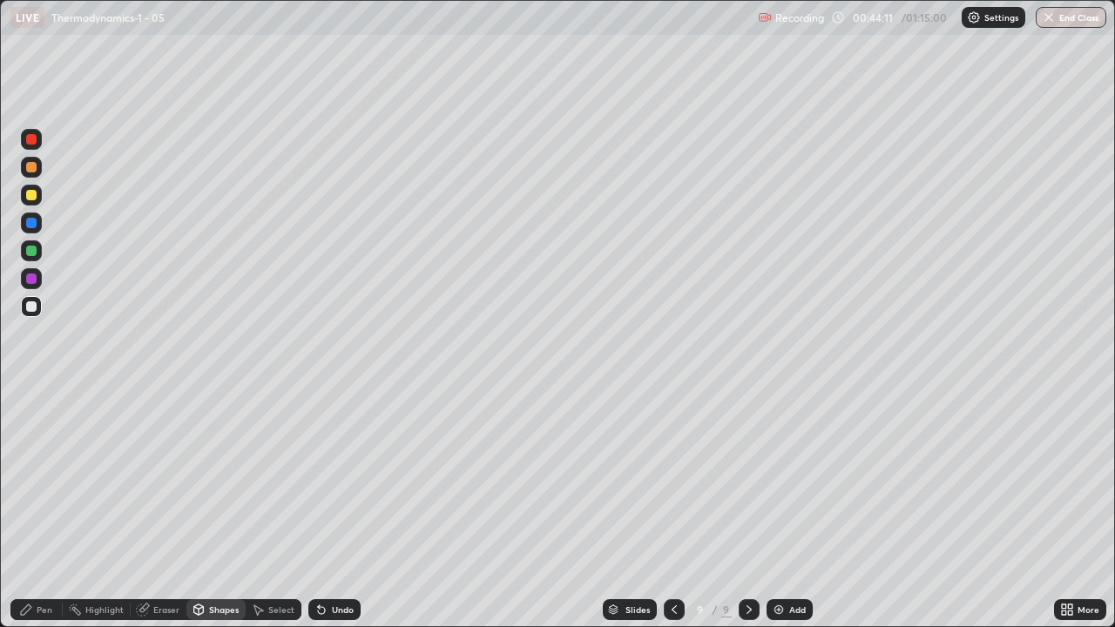
click at [44, 509] on div "Pen" at bounding box center [45, 609] width 16 height 9
click at [32, 302] on div at bounding box center [31, 306] width 10 height 10
click at [32, 307] on div at bounding box center [31, 306] width 10 height 10
click at [28, 249] on div at bounding box center [31, 251] width 10 height 10
click at [29, 306] on div at bounding box center [31, 306] width 10 height 10
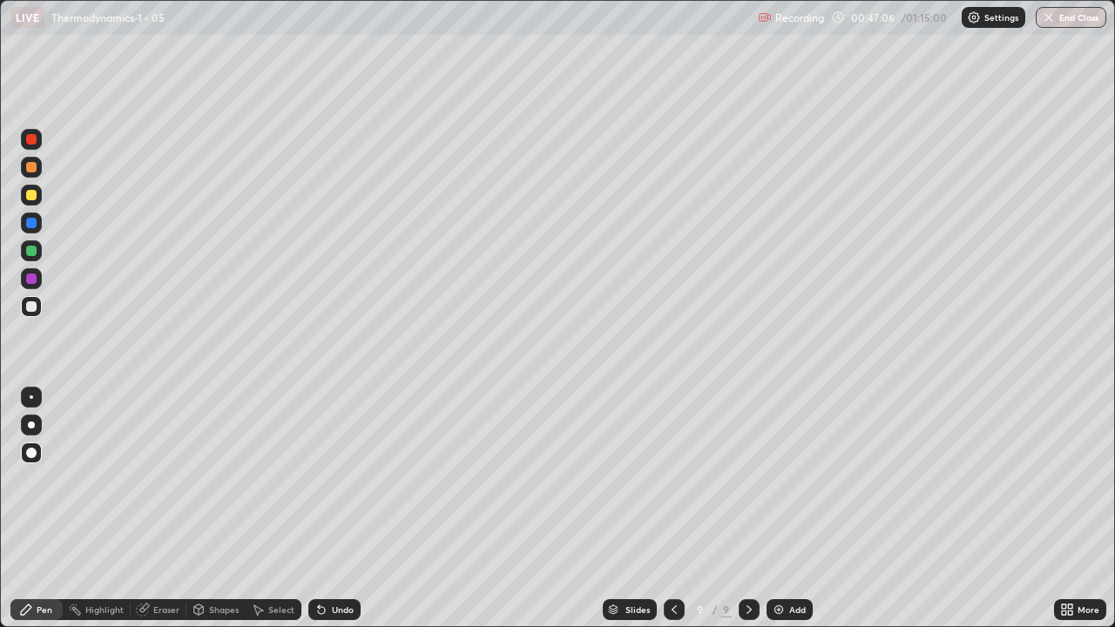
click at [31, 249] on div at bounding box center [31, 251] width 10 height 10
click at [29, 196] on div at bounding box center [31, 195] width 10 height 10
click at [1017, 509] on div "Slides 9 / 9 Add" at bounding box center [707, 609] width 693 height 35
click at [789, 509] on div "Add" at bounding box center [789, 609] width 46 height 21
click at [30, 306] on div at bounding box center [31, 306] width 10 height 10
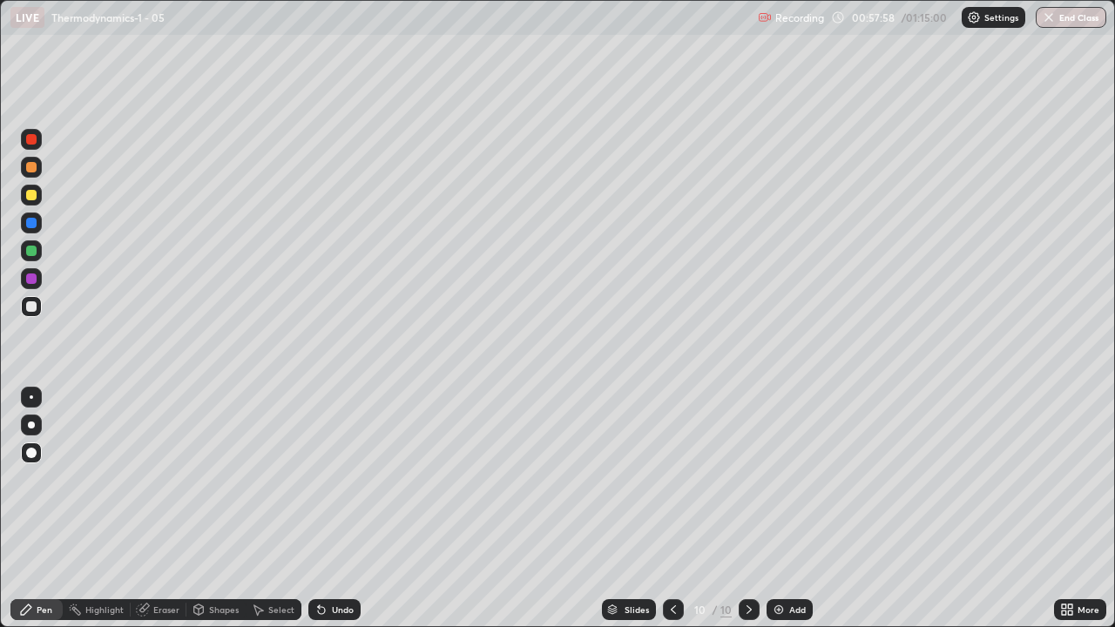
click at [796, 509] on div "Add" at bounding box center [797, 609] width 17 height 9
click at [35, 194] on div at bounding box center [31, 195] width 10 height 10
click at [28, 308] on div at bounding box center [31, 306] width 10 height 10
click at [31, 219] on div at bounding box center [31, 223] width 10 height 10
click at [21, 250] on div at bounding box center [31, 250] width 21 height 21
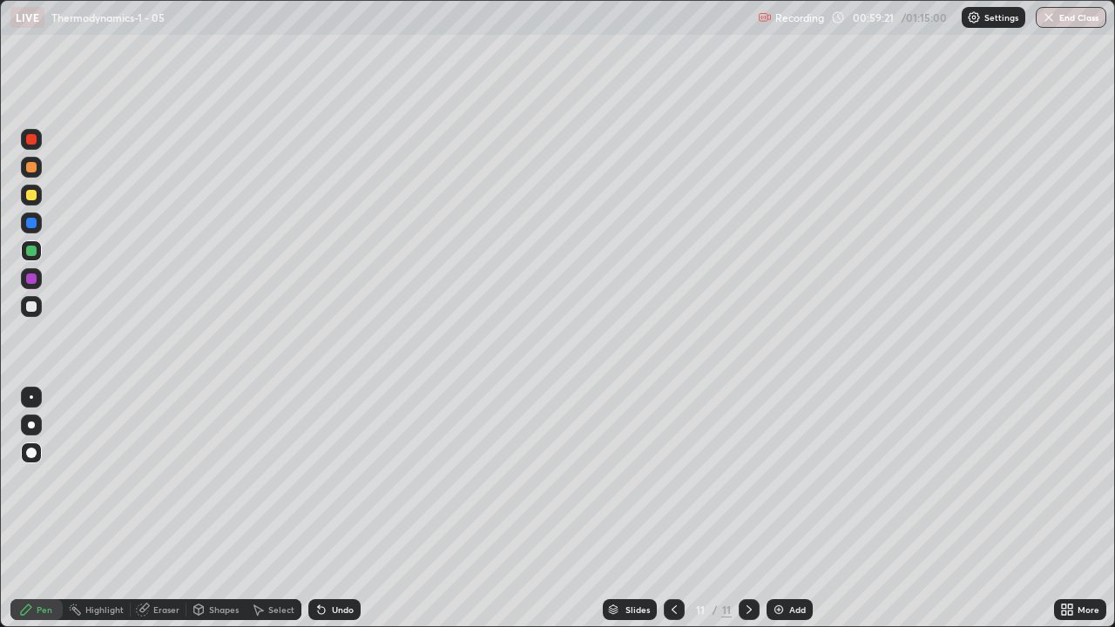
click at [32, 305] on div at bounding box center [31, 306] width 10 height 10
click at [34, 202] on div at bounding box center [31, 195] width 21 height 21
click at [29, 304] on div at bounding box center [31, 306] width 10 height 10
click at [794, 509] on div "Add" at bounding box center [797, 609] width 17 height 9
click at [30, 246] on div at bounding box center [31, 251] width 10 height 10
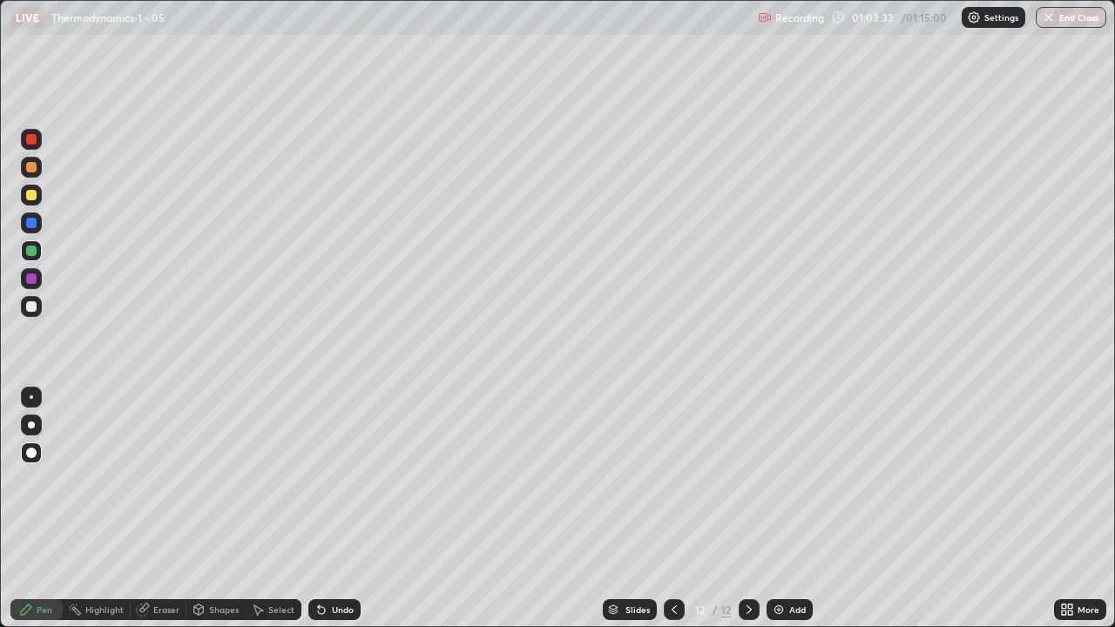
click at [31, 187] on div at bounding box center [31, 195] width 21 height 21
click at [33, 307] on div at bounding box center [31, 306] width 10 height 10
click at [29, 194] on div at bounding box center [31, 195] width 10 height 10
click at [31, 303] on div at bounding box center [31, 306] width 10 height 10
click at [30, 194] on div at bounding box center [31, 195] width 10 height 10
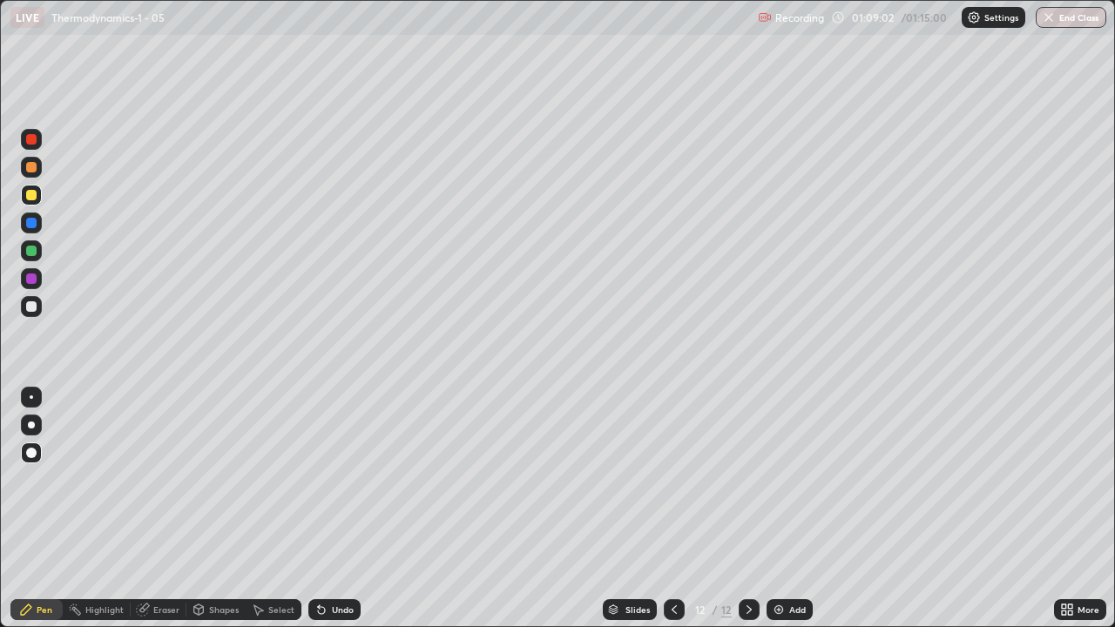
click at [32, 307] on div at bounding box center [31, 306] width 10 height 10
click at [1069, 15] on button "End Class" at bounding box center [1071, 17] width 69 height 21
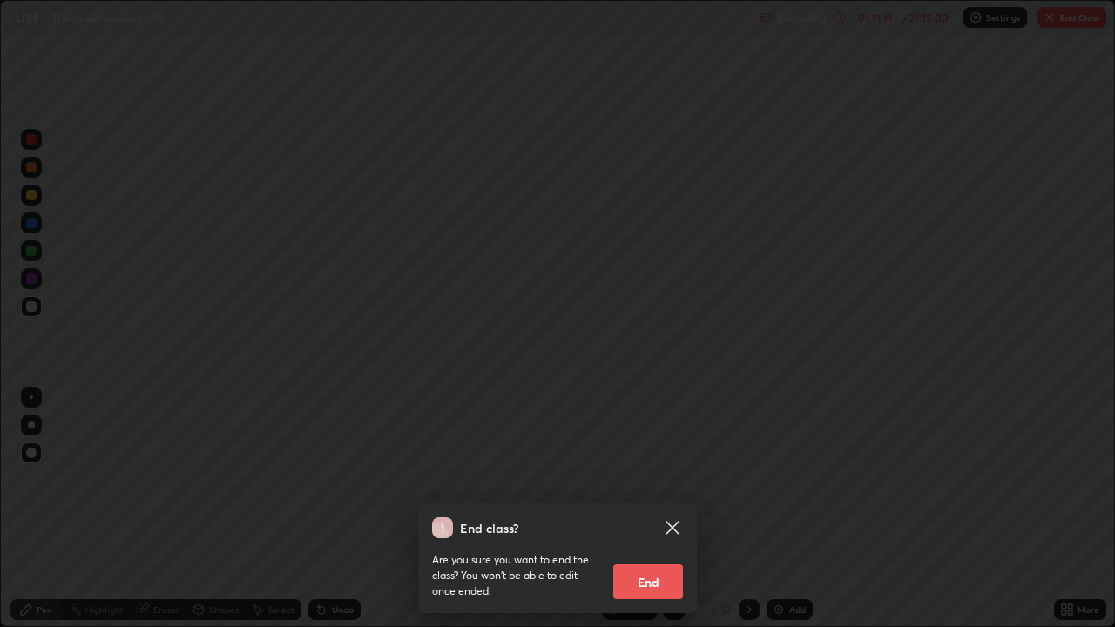
click at [672, 509] on icon at bounding box center [671, 527] width 13 height 13
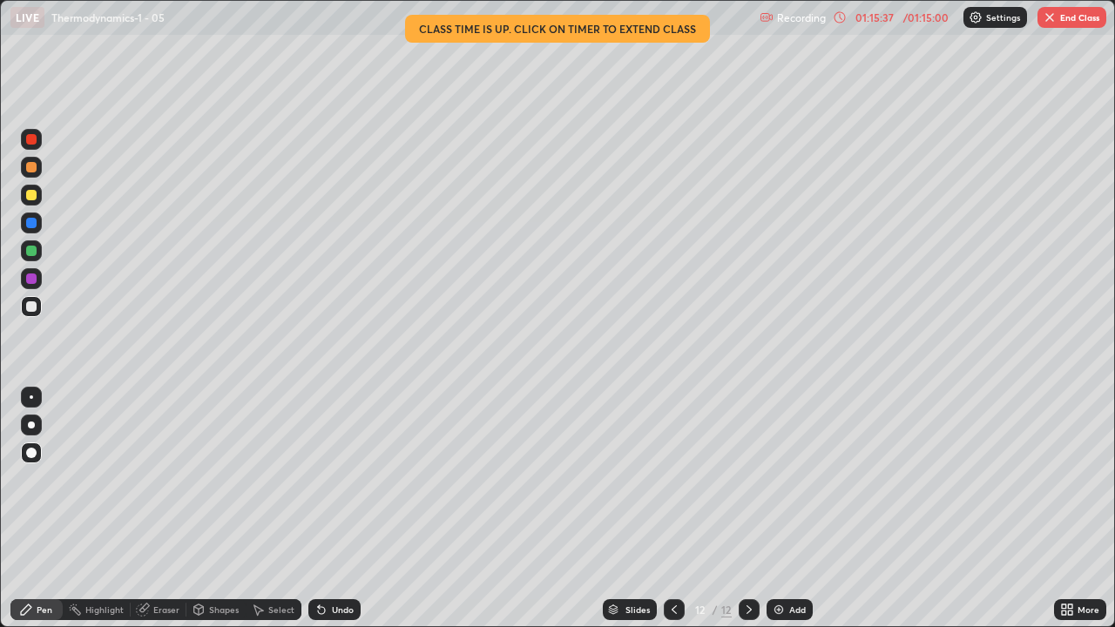
click at [1084, 16] on button "End Class" at bounding box center [1071, 17] width 69 height 21
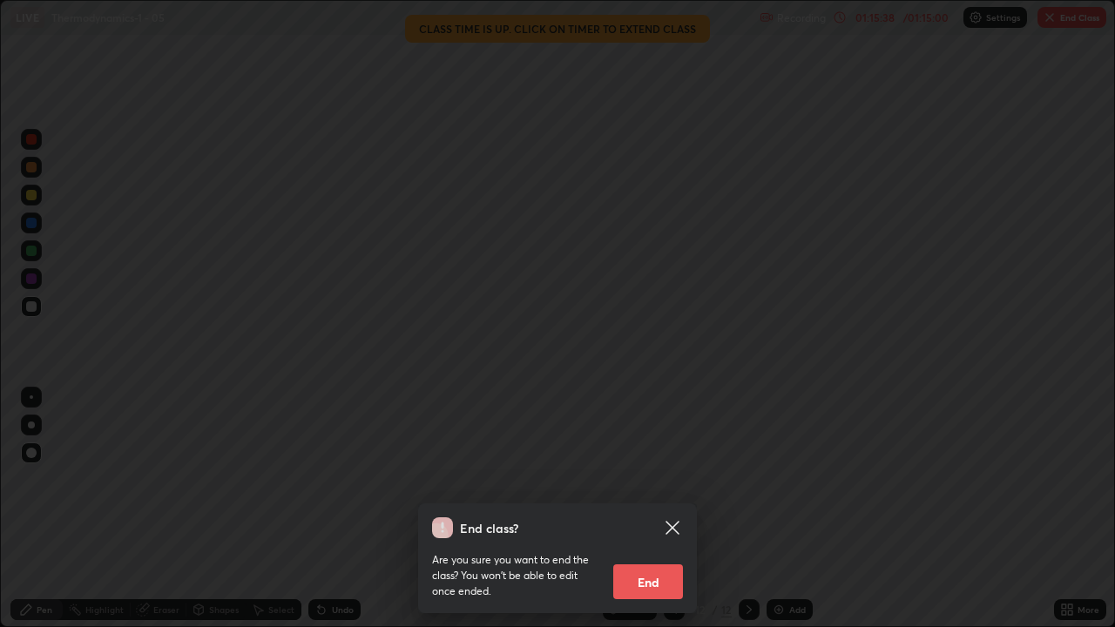
click at [656, 509] on button "End" at bounding box center [648, 581] width 70 height 35
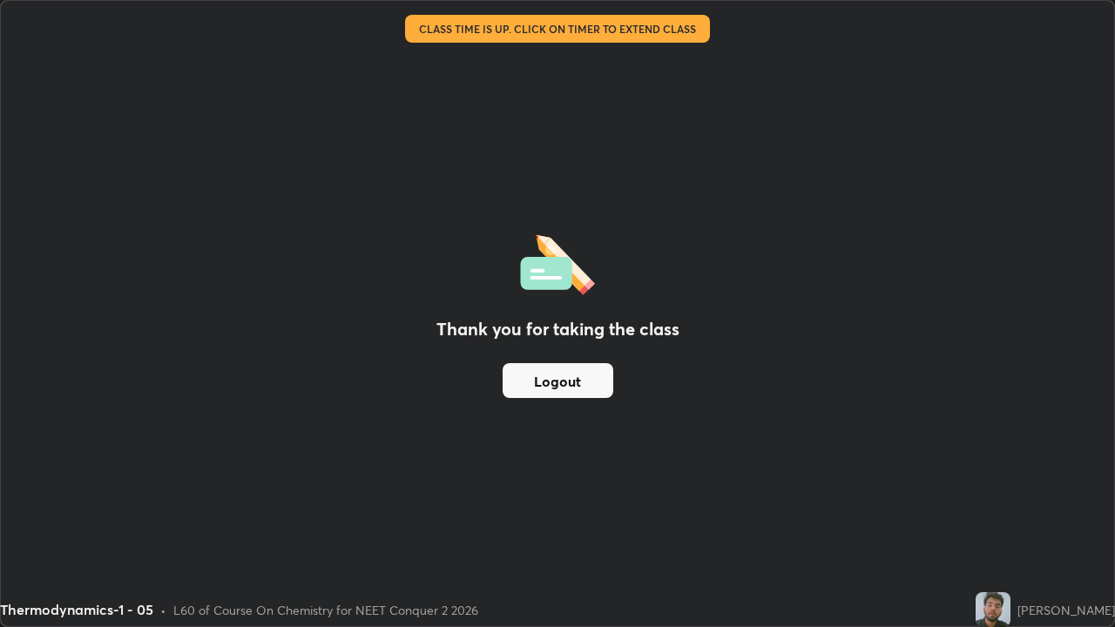
click at [574, 374] on button "Logout" at bounding box center [558, 380] width 111 height 35
